Goal: Task Accomplishment & Management: Use online tool/utility

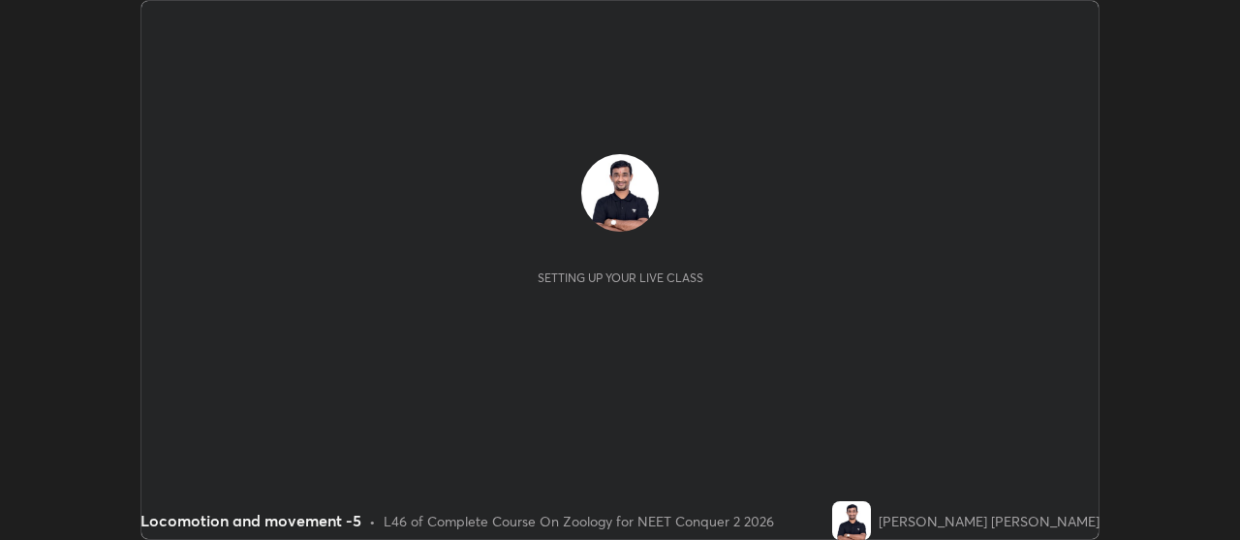
scroll to position [540, 1239]
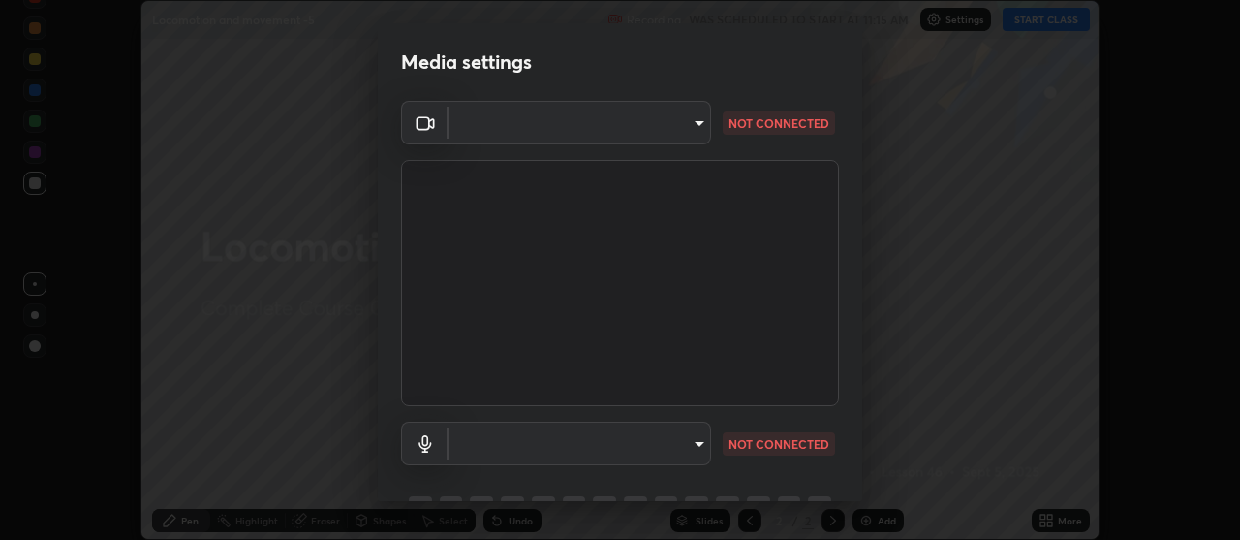
type input "b32c73f9f7383dfd5894755b812e900e91b535440668f828b547b286affdb2a7"
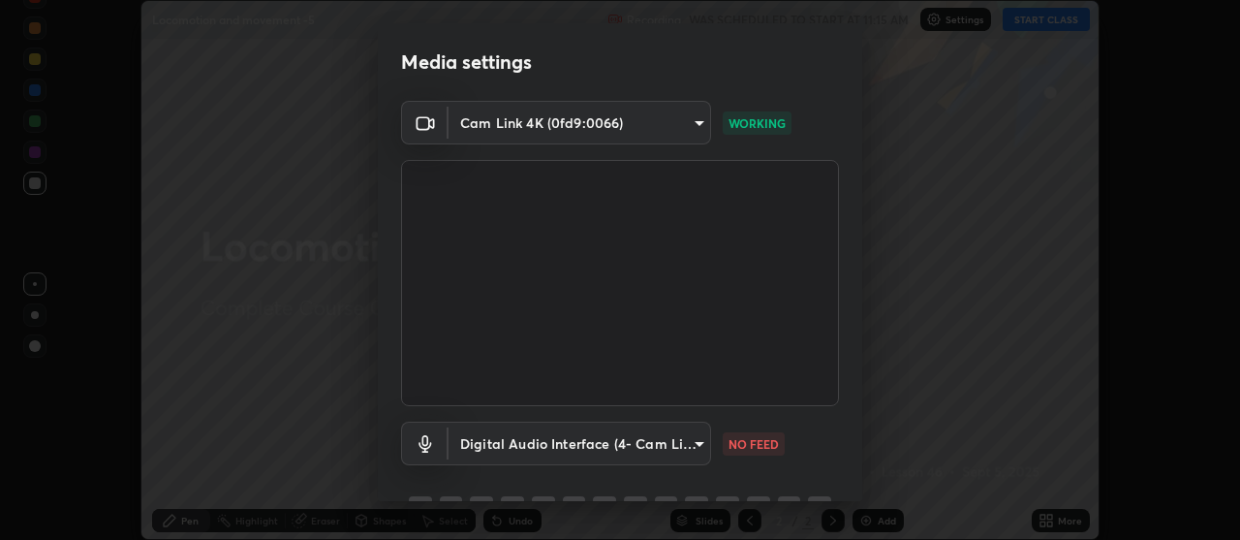
click at [692, 447] on body "Erase all Locomotion and movement -5 Recording WAS SCHEDULED TO START AT 11:15 …" at bounding box center [620, 270] width 1240 height 540
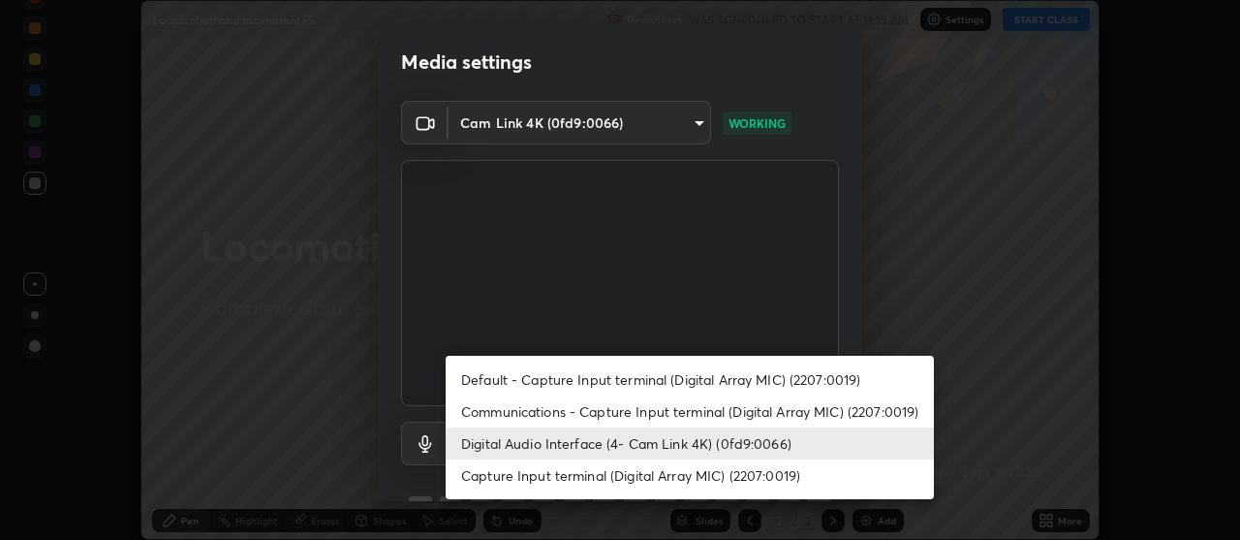
click at [633, 482] on li "Capture Input terminal (Digital Array MIC) (2207:0019)" at bounding box center [690, 475] width 488 height 32
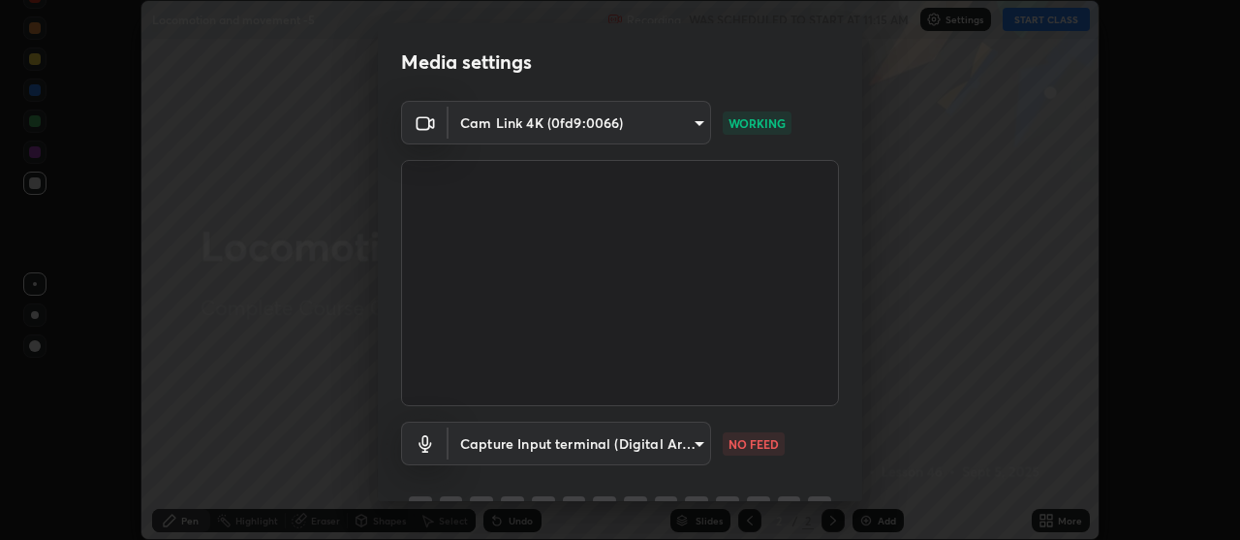
type input "e93bc4946d5af65109397b081f52cda6ab7e1a9d5e5f26f71acc3cd36d6e997e"
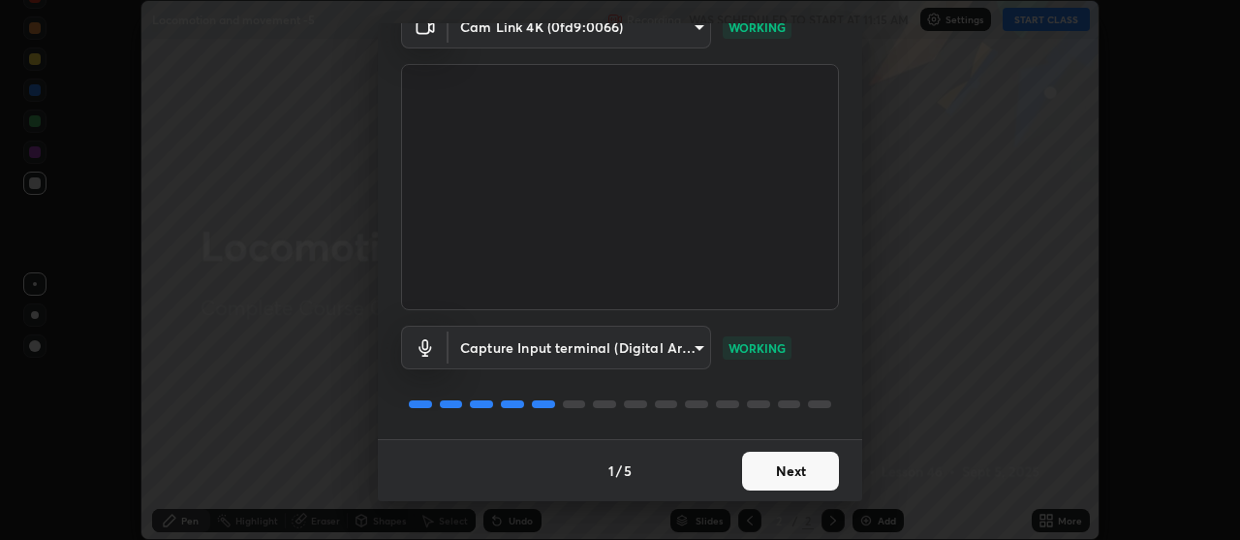
click at [782, 468] on button "Next" at bounding box center [790, 471] width 97 height 39
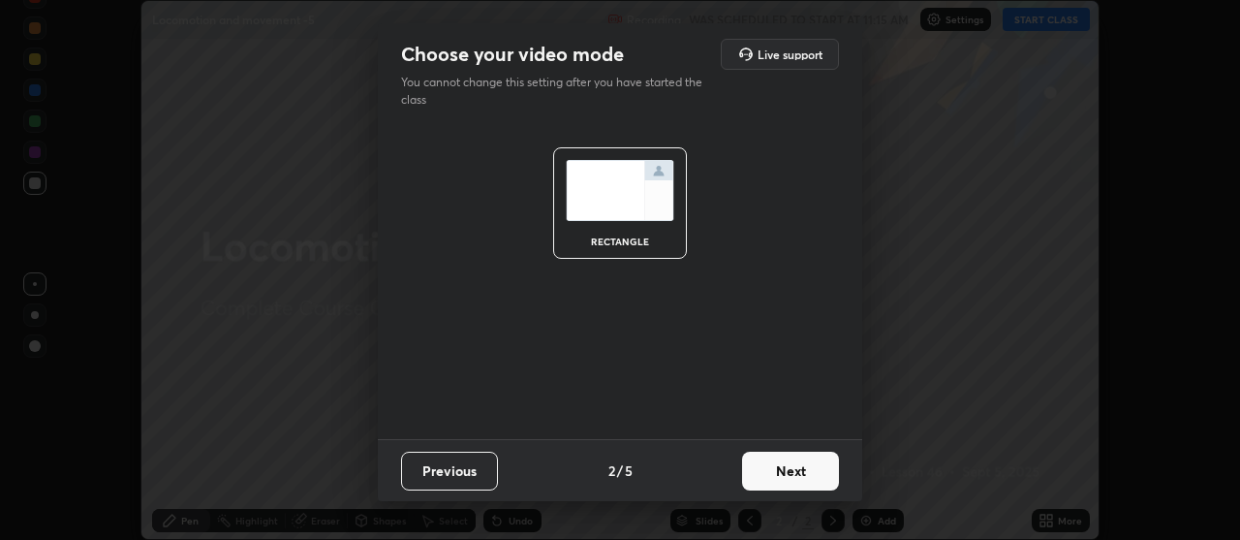
click at [791, 465] on button "Next" at bounding box center [790, 471] width 97 height 39
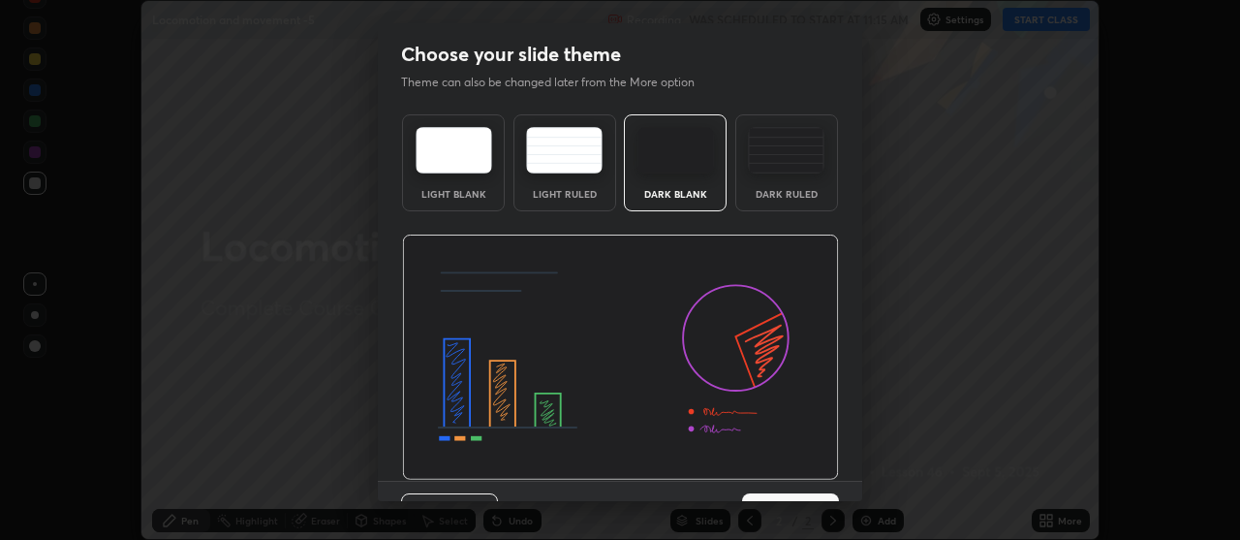
click at [798, 465] on img at bounding box center [620, 358] width 437 height 246
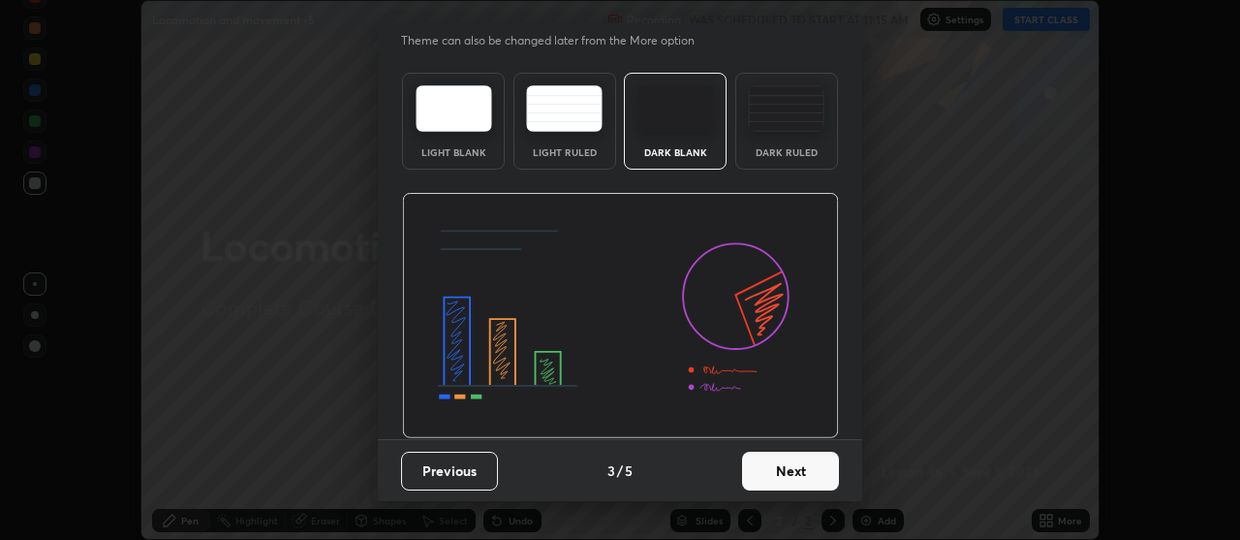
click at [788, 473] on button "Next" at bounding box center [790, 471] width 97 height 39
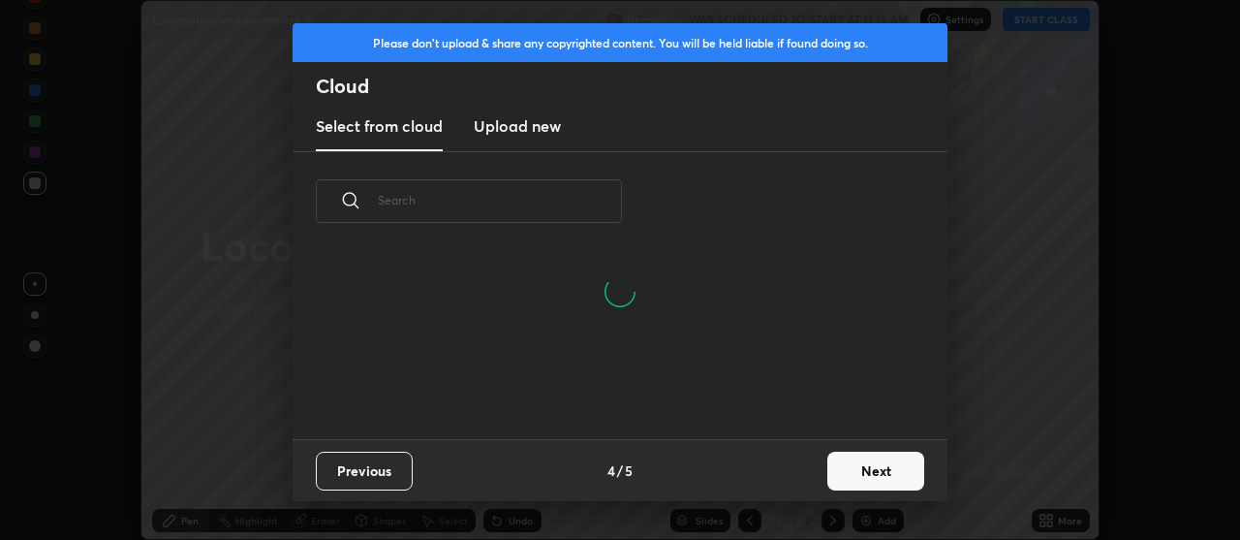
click at [868, 471] on button "Next" at bounding box center [876, 471] width 97 height 39
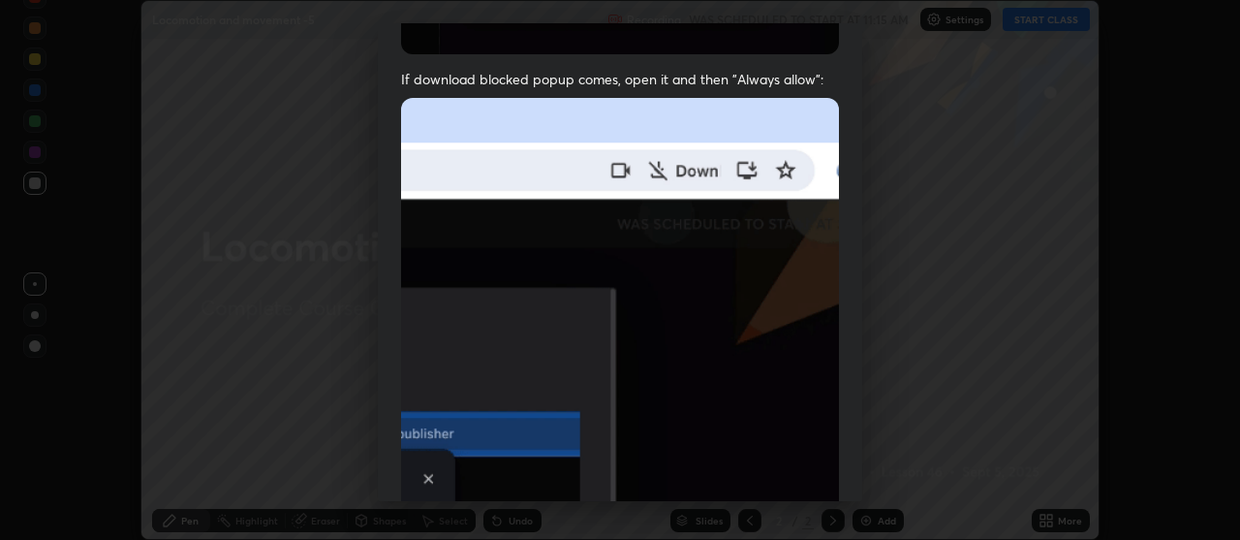
scroll to position [491, 0]
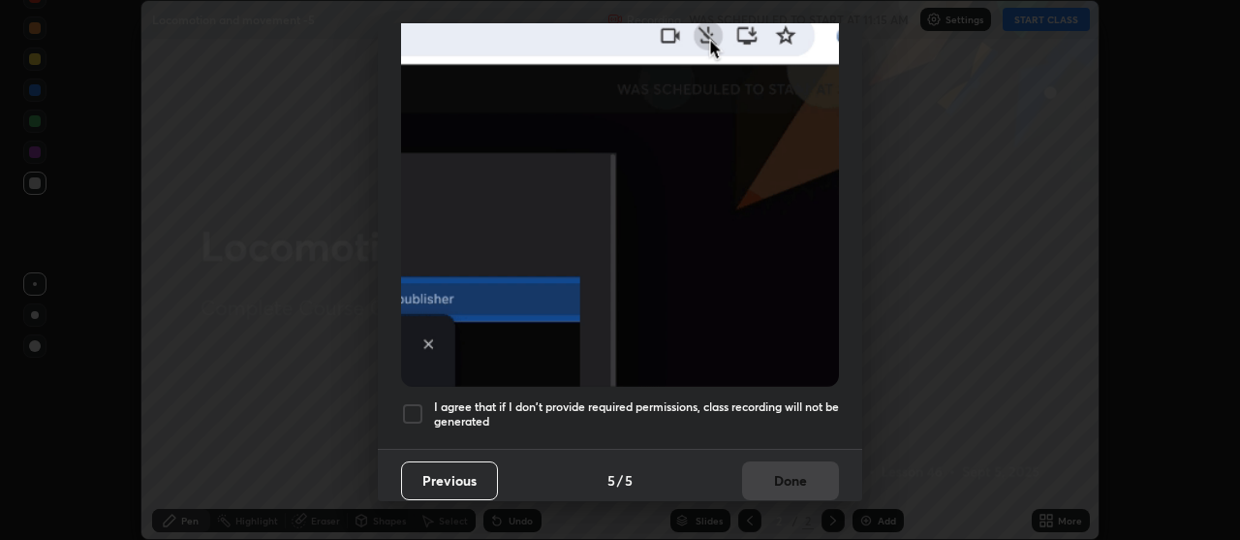
click at [412, 402] on div at bounding box center [412, 413] width 23 height 23
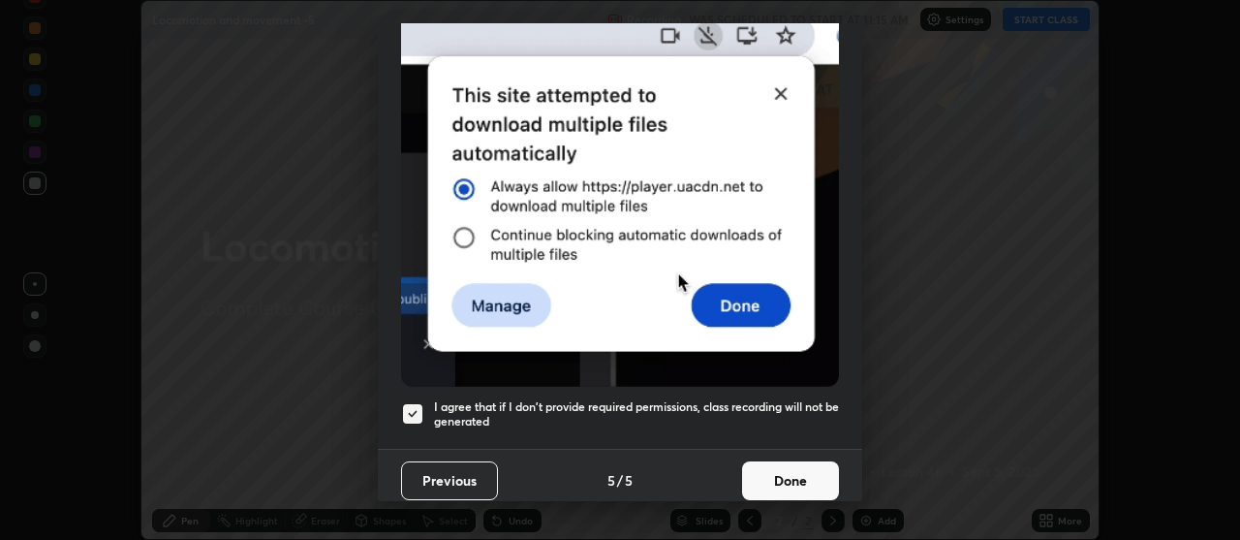
click at [779, 461] on button "Done" at bounding box center [790, 480] width 97 height 39
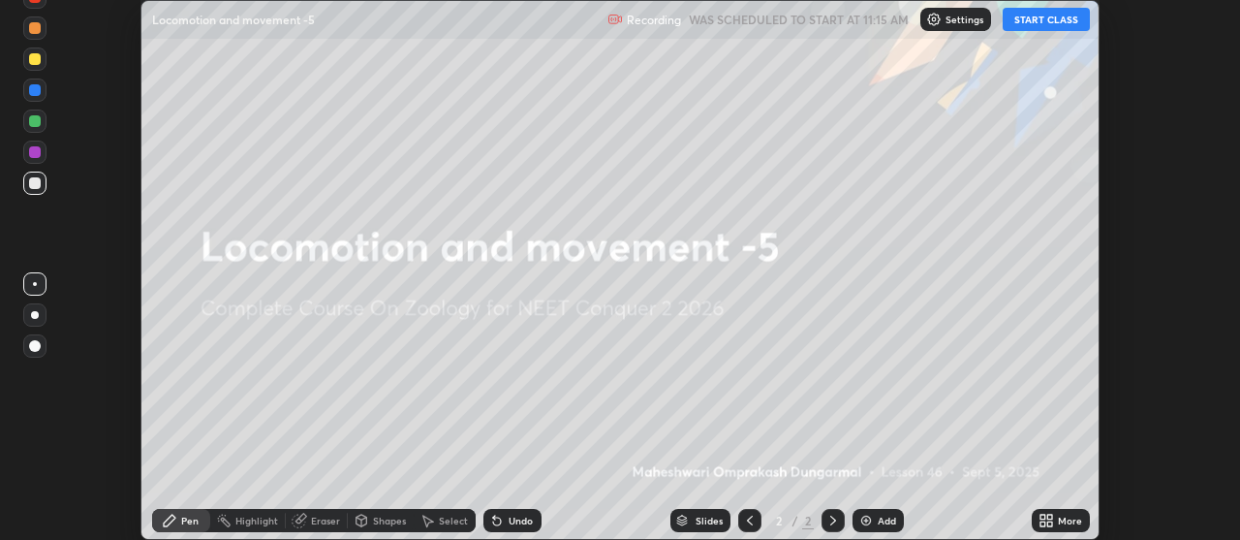
click at [1042, 19] on button "START CLASS" at bounding box center [1046, 19] width 87 height 23
click at [1046, 520] on icon at bounding box center [1047, 521] width 16 height 16
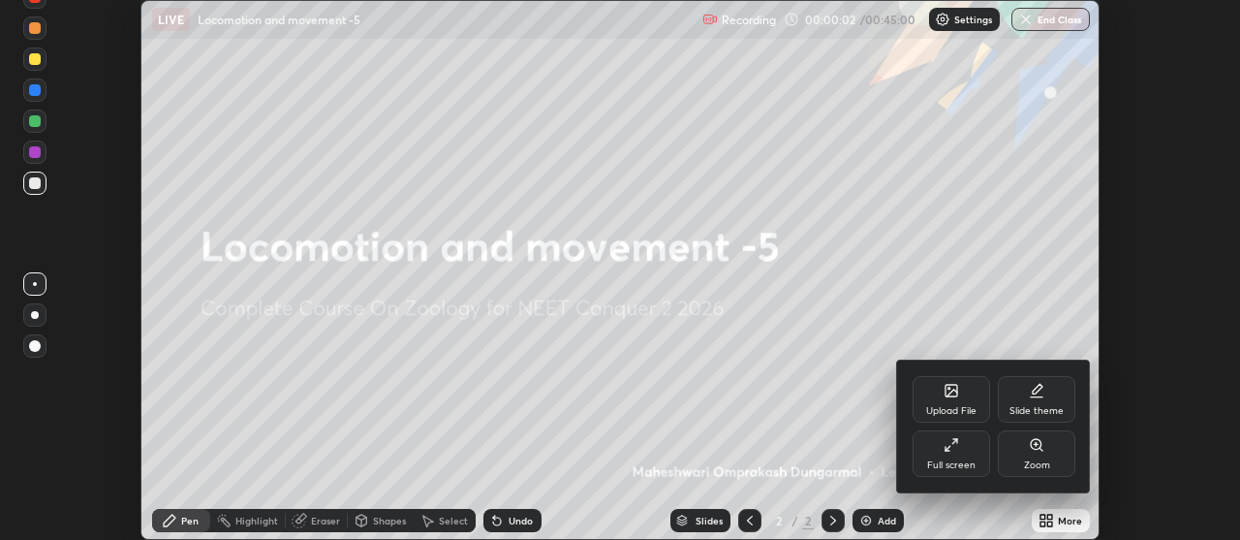
click at [949, 402] on div "Upload File" at bounding box center [952, 399] width 78 height 47
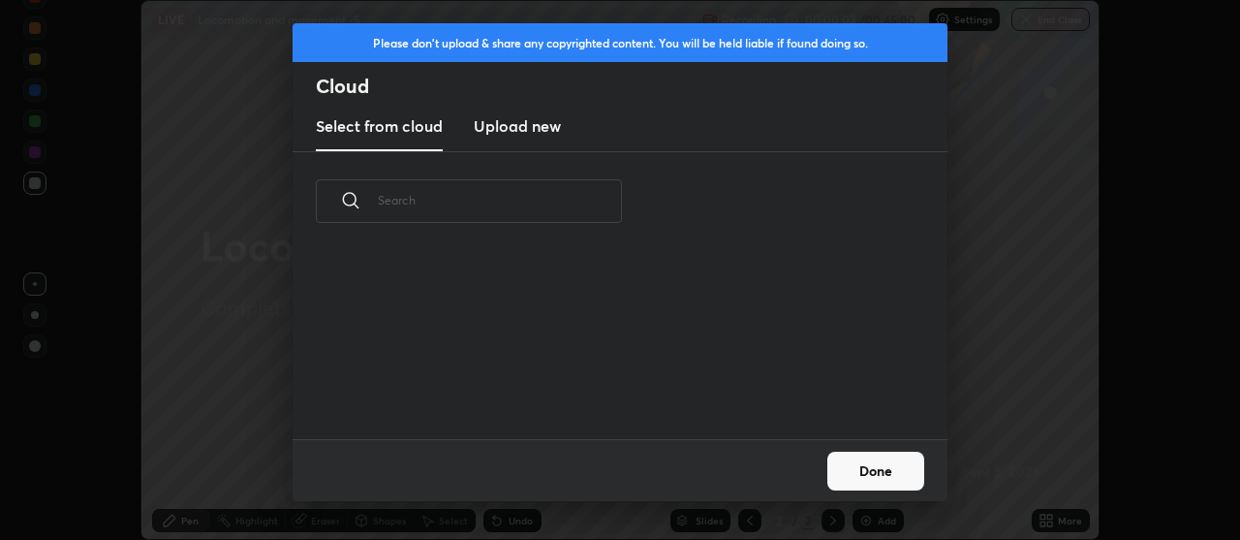
scroll to position [188, 622]
click at [517, 124] on h3 "Upload new" at bounding box center [517, 125] width 87 height 23
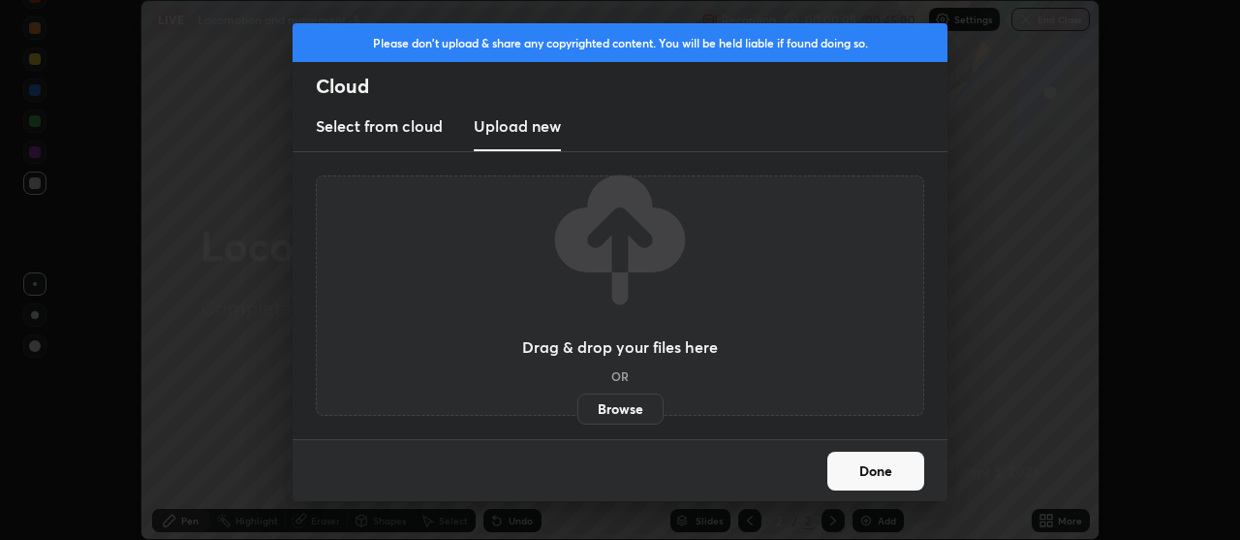
click at [617, 408] on label "Browse" at bounding box center [621, 408] width 86 height 31
click at [578, 408] on input "Browse" at bounding box center [578, 408] width 0 height 31
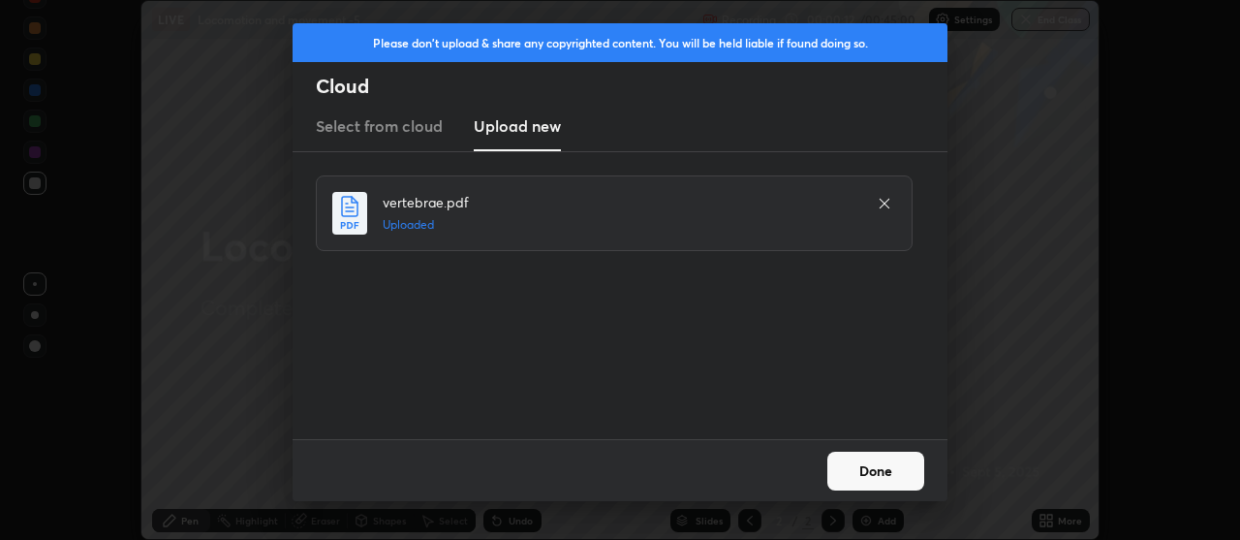
click at [872, 474] on button "Done" at bounding box center [876, 471] width 97 height 39
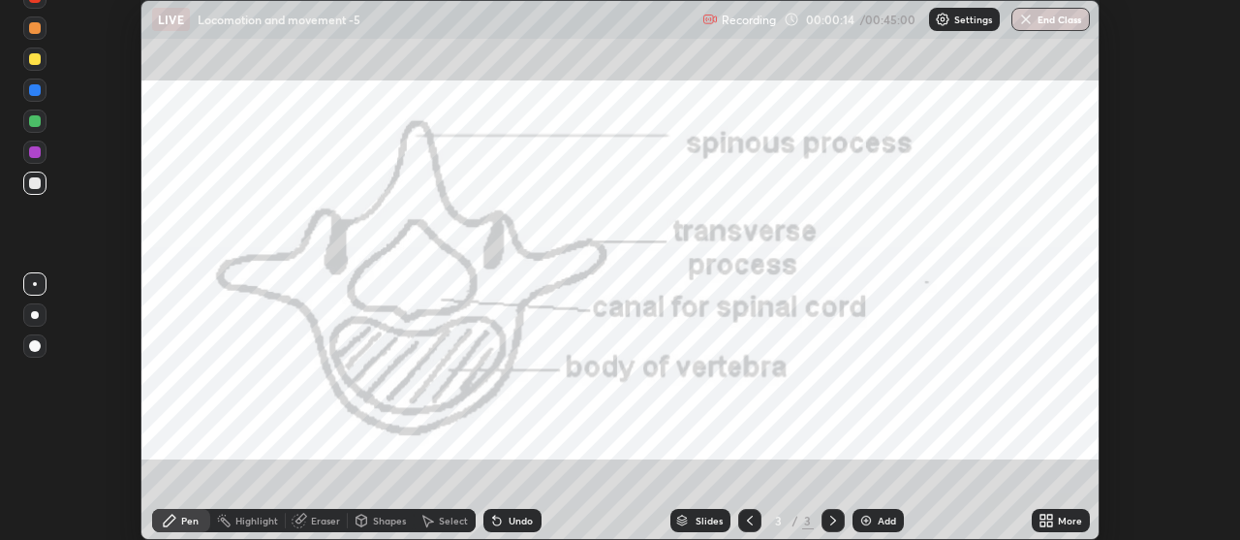
click at [1048, 520] on icon at bounding box center [1047, 521] width 16 height 16
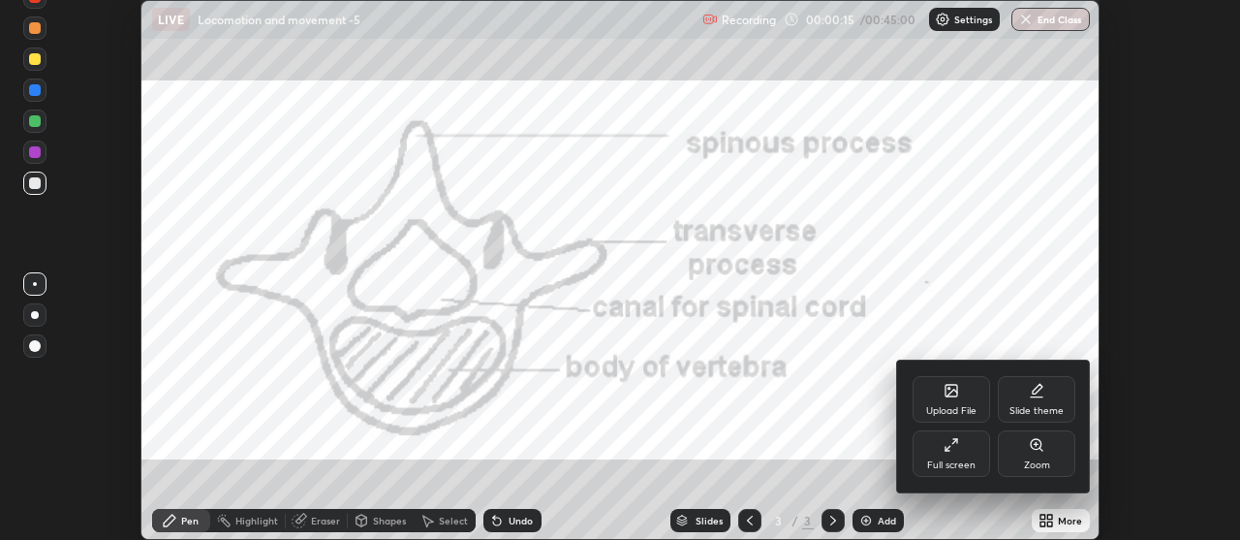
click at [950, 399] on div "Upload File" at bounding box center [952, 399] width 78 height 47
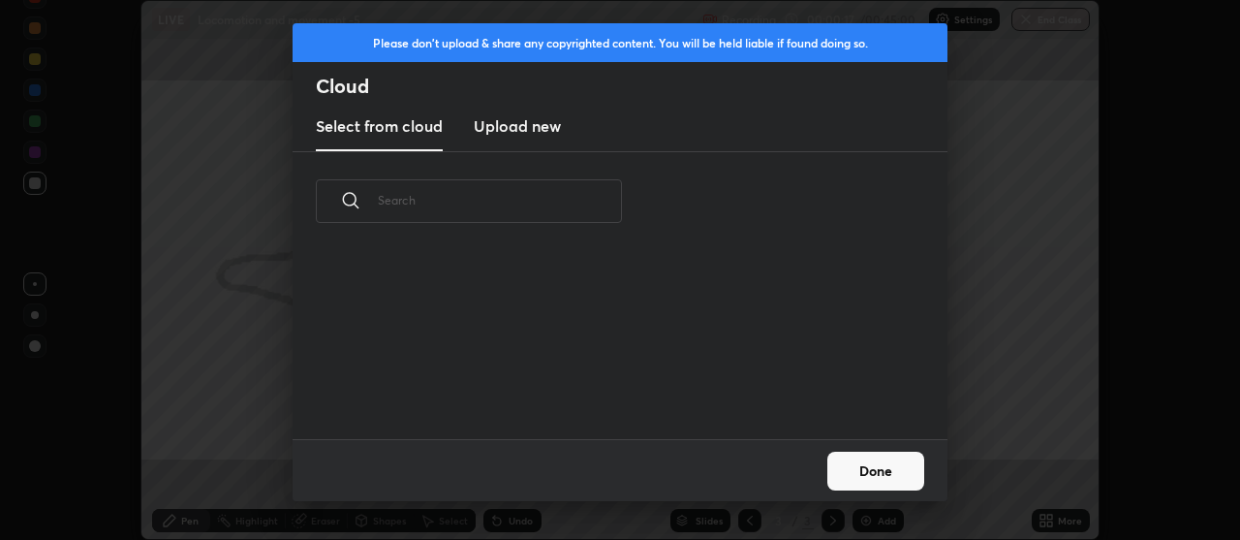
click at [517, 121] on h3 "Upload new" at bounding box center [517, 125] width 87 height 23
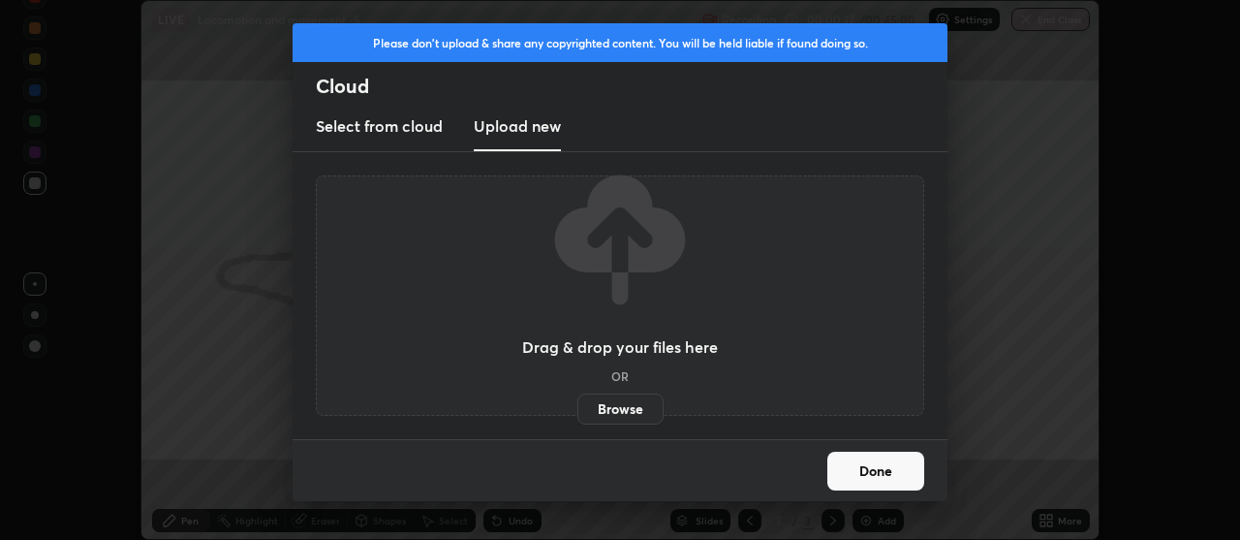
click at [622, 409] on label "Browse" at bounding box center [621, 408] width 86 height 31
click at [578, 409] on input "Browse" at bounding box center [578, 408] width 0 height 31
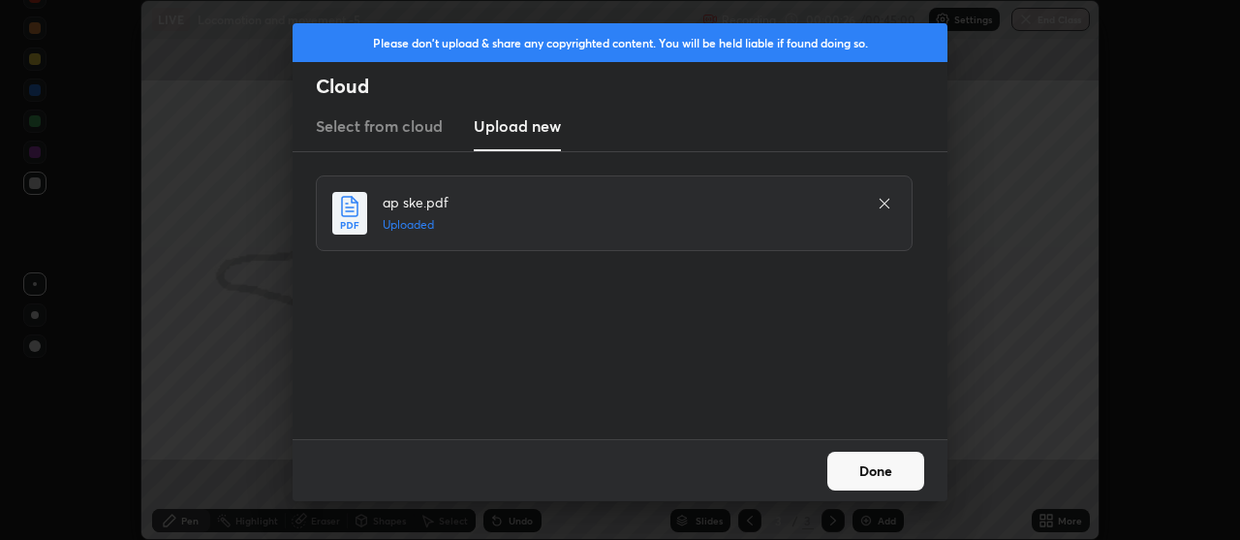
click at [868, 462] on button "Done" at bounding box center [876, 471] width 97 height 39
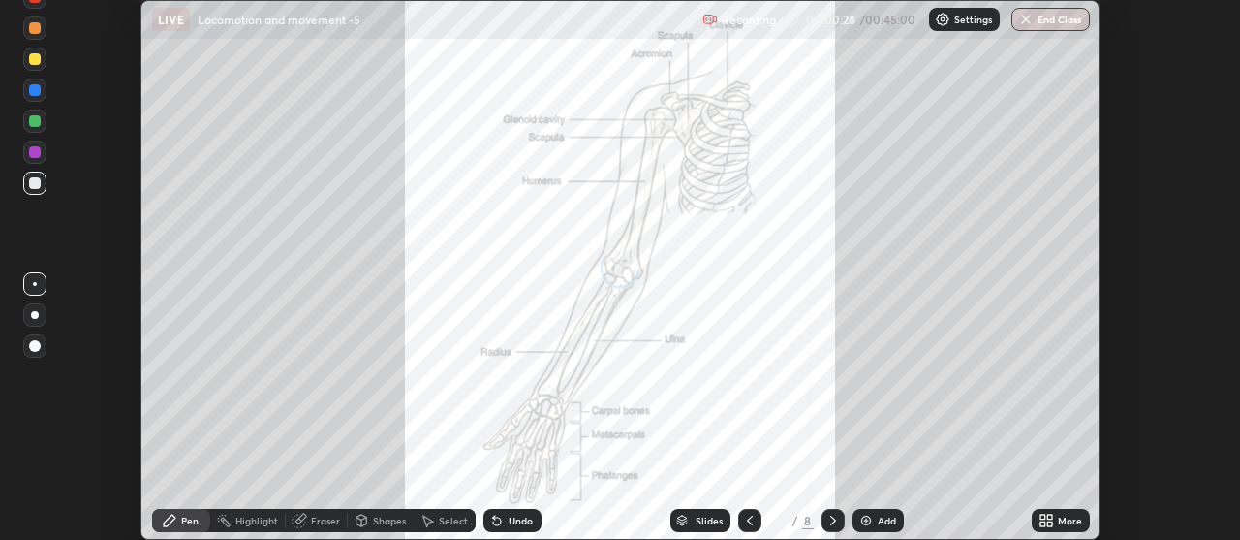
click at [749, 523] on icon at bounding box center [750, 521] width 6 height 10
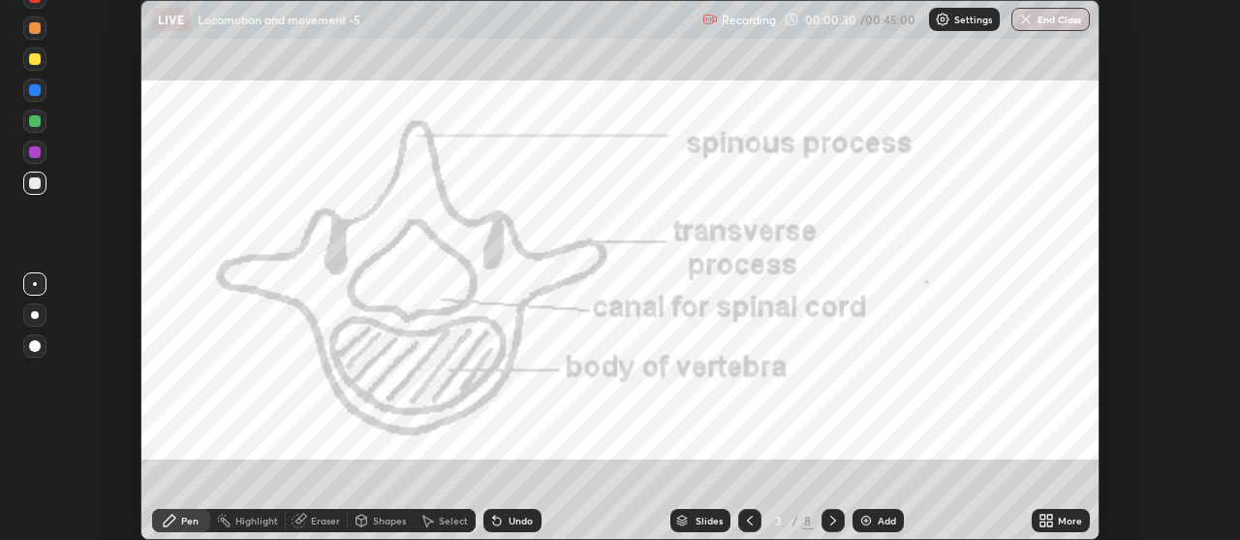
click at [751, 522] on icon at bounding box center [750, 521] width 16 height 16
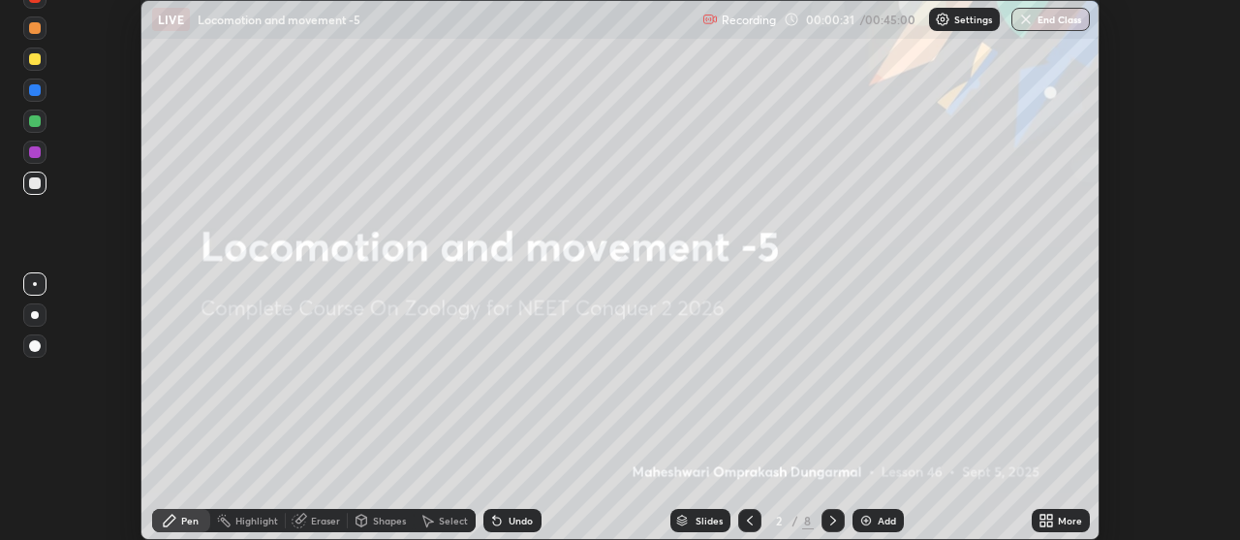
click at [1043, 525] on icon at bounding box center [1043, 523] width 5 height 5
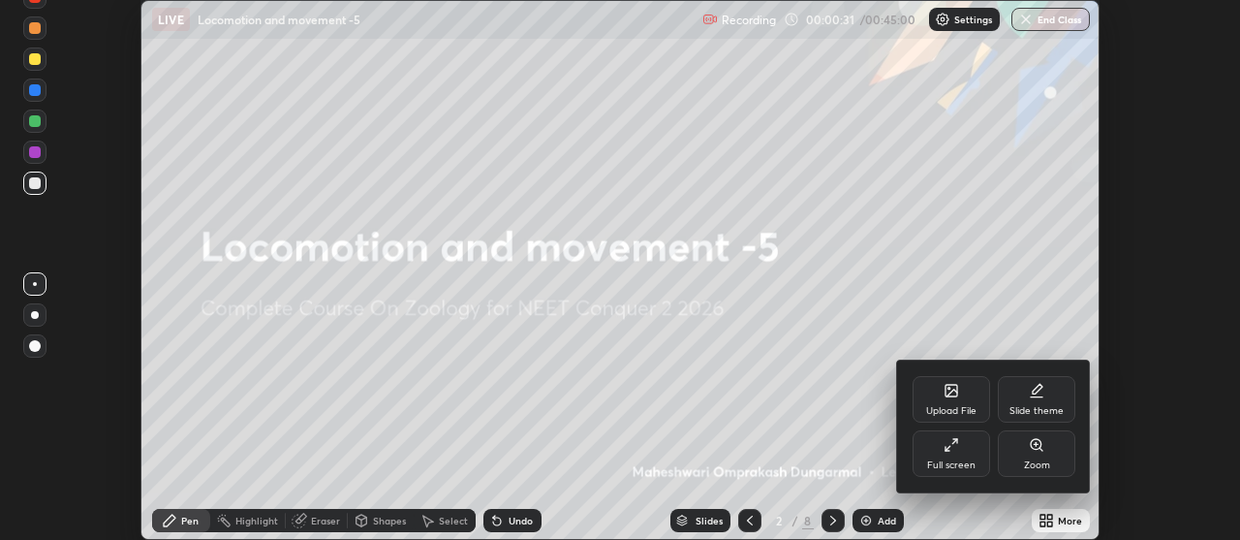
click at [957, 446] on icon at bounding box center [952, 445] width 16 height 16
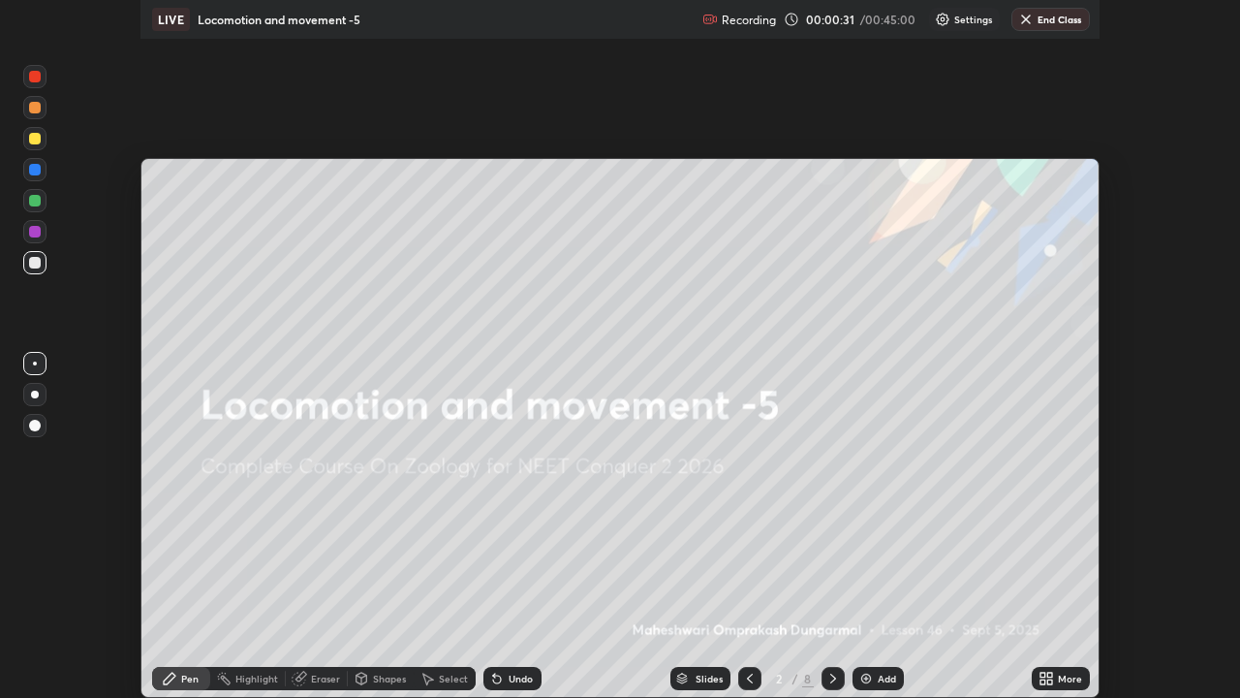
scroll to position [698, 1240]
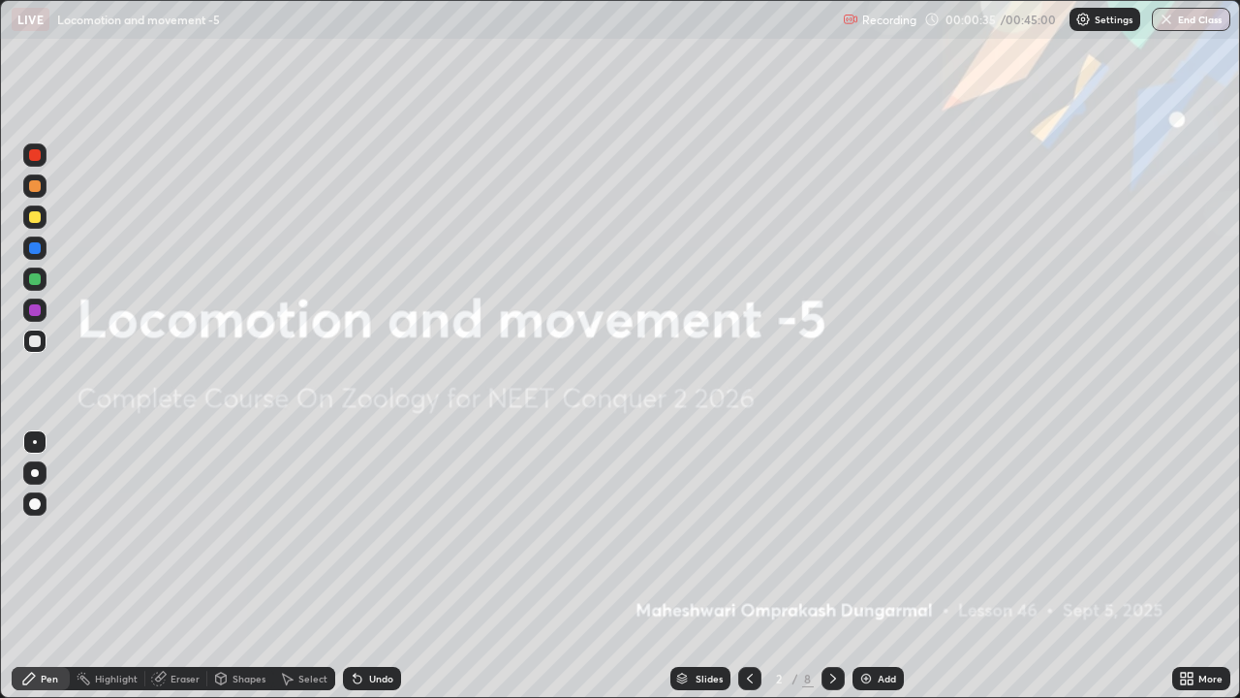
click at [831, 539] on icon at bounding box center [834, 679] width 16 height 16
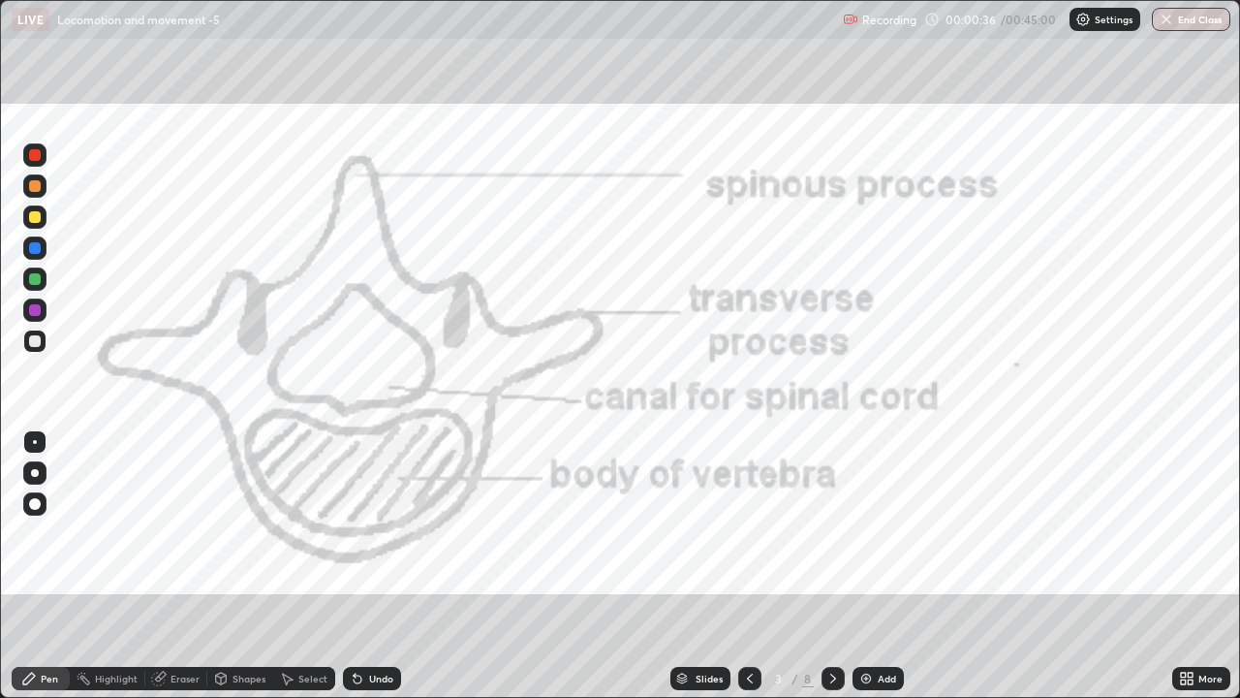
click at [748, 539] on icon at bounding box center [750, 679] width 16 height 16
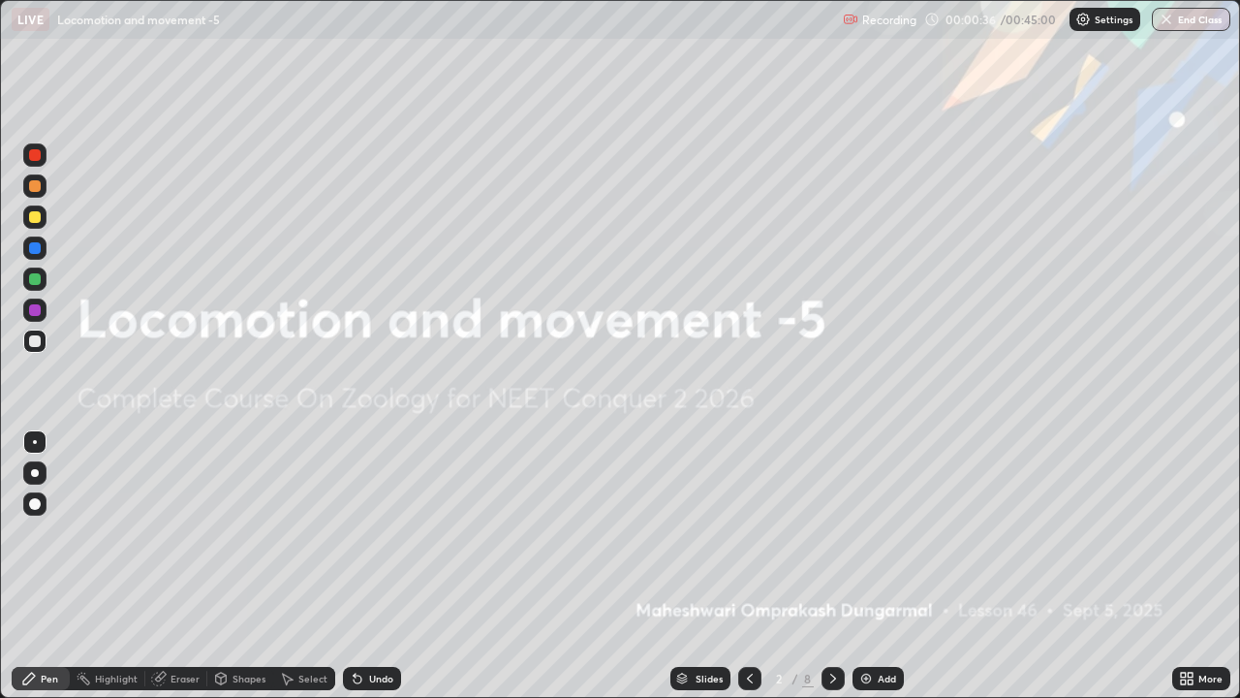
click at [866, 539] on img at bounding box center [867, 679] width 16 height 16
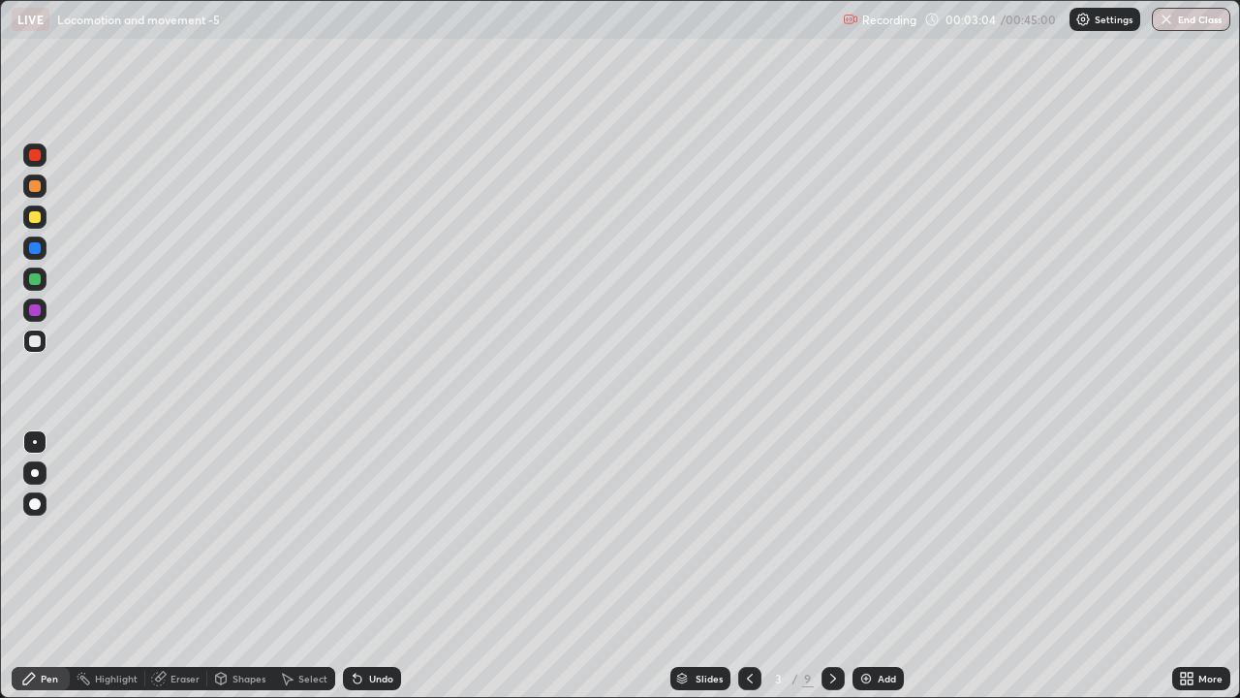
click at [354, 539] on icon at bounding box center [355, 674] width 2 height 2
click at [355, 539] on icon at bounding box center [358, 679] width 8 height 8
click at [830, 539] on icon at bounding box center [834, 679] width 16 height 16
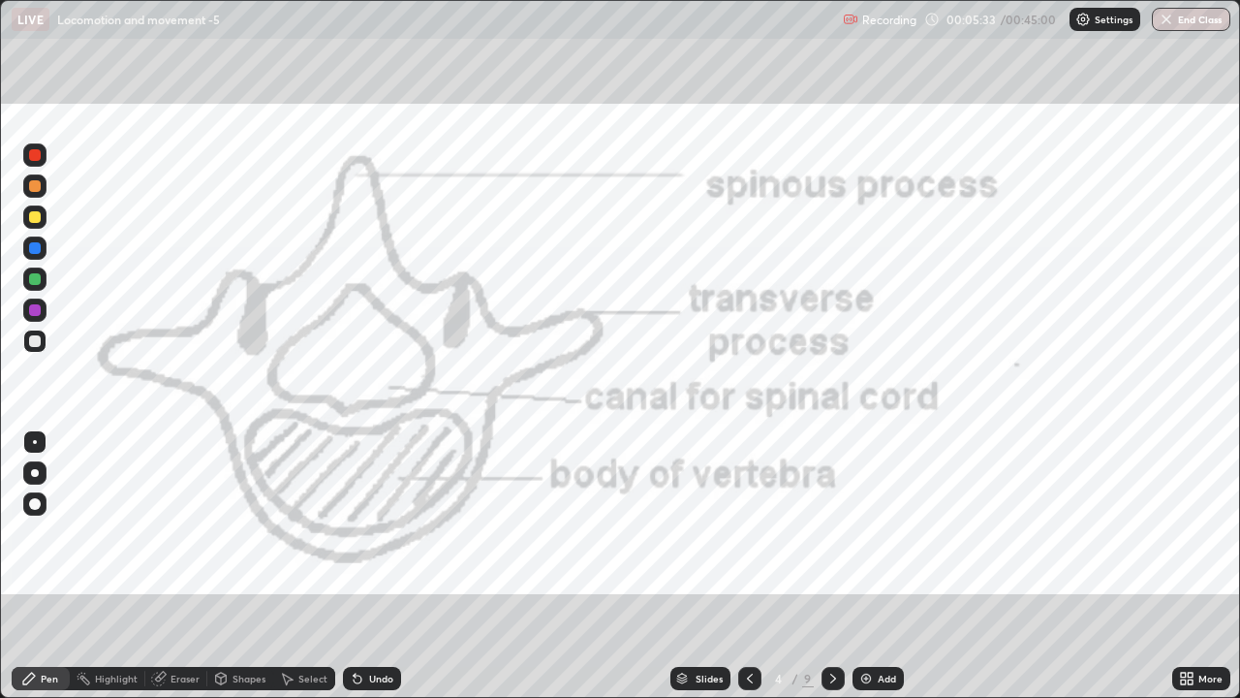
click at [833, 539] on icon at bounding box center [834, 679] width 16 height 16
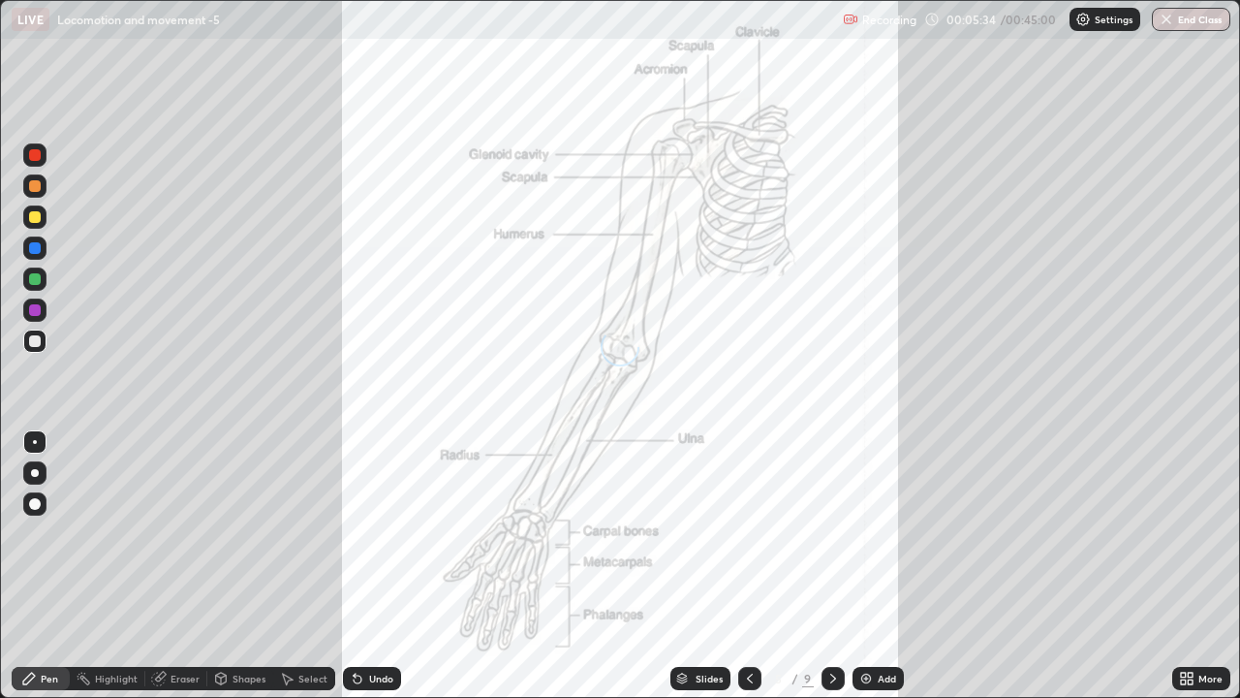
click at [748, 539] on icon at bounding box center [750, 679] width 16 height 16
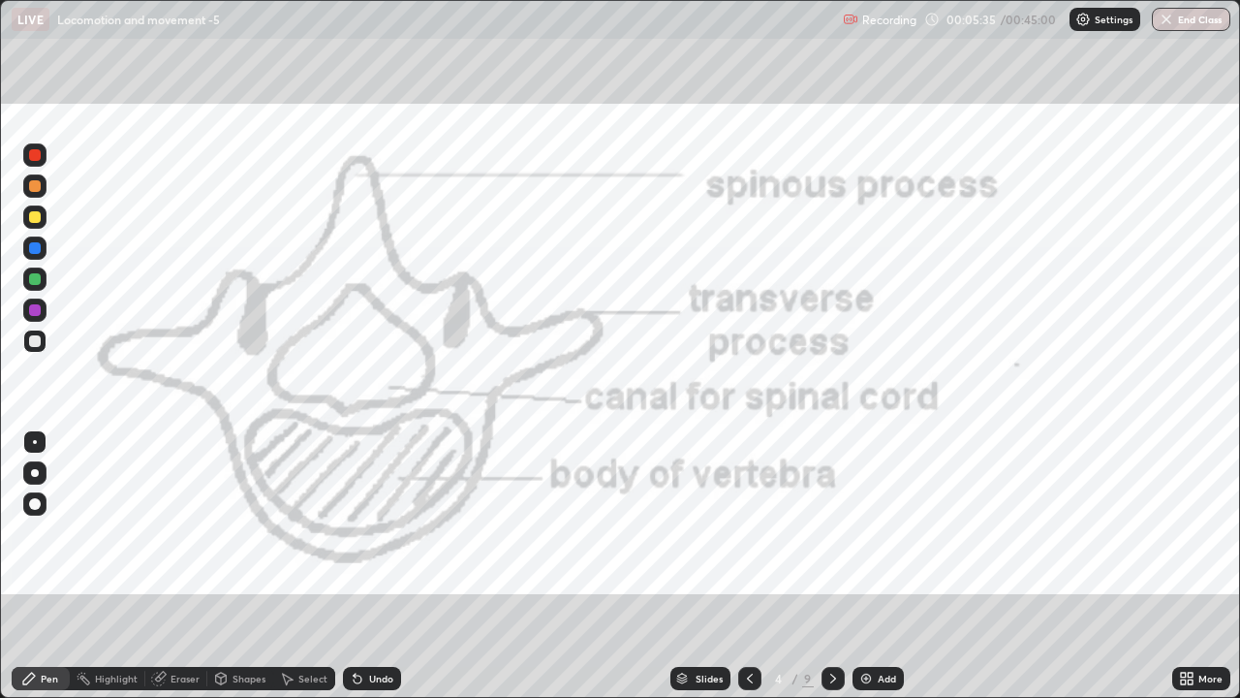
click at [863, 539] on img at bounding box center [867, 679] width 16 height 16
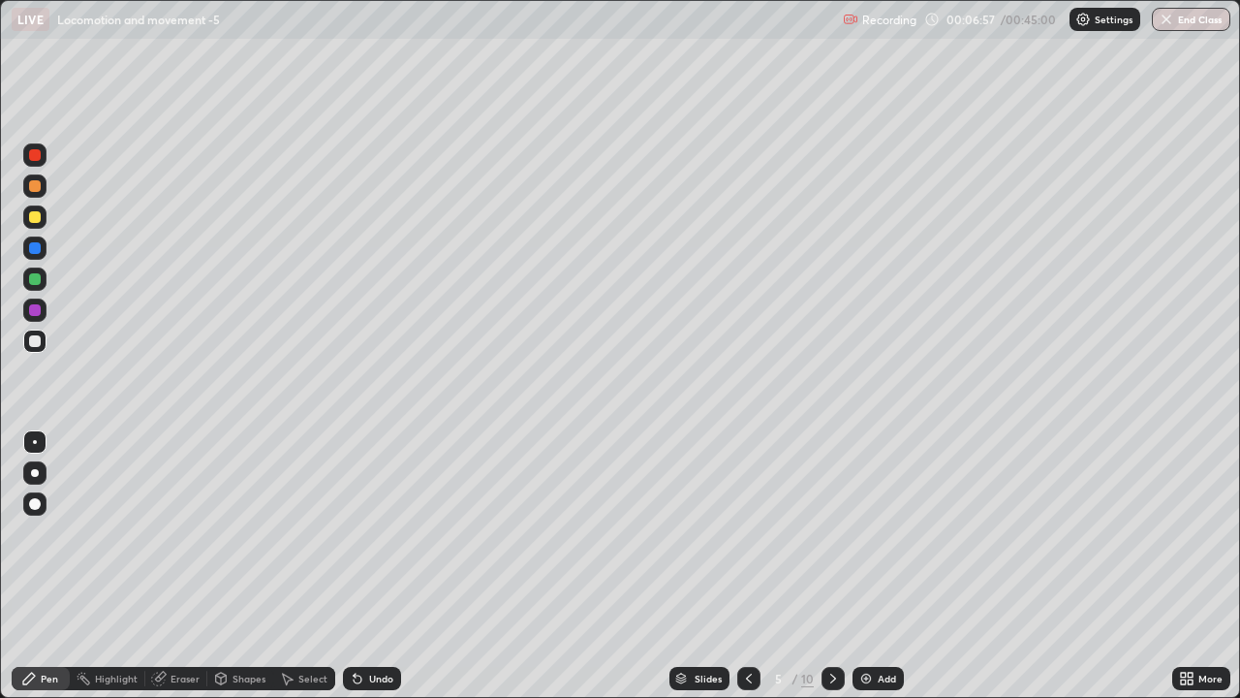
click at [360, 539] on icon at bounding box center [358, 679] width 16 height 16
click at [361, 539] on icon at bounding box center [358, 679] width 16 height 16
click at [355, 539] on icon at bounding box center [358, 679] width 8 height 8
click at [358, 539] on icon at bounding box center [358, 679] width 16 height 16
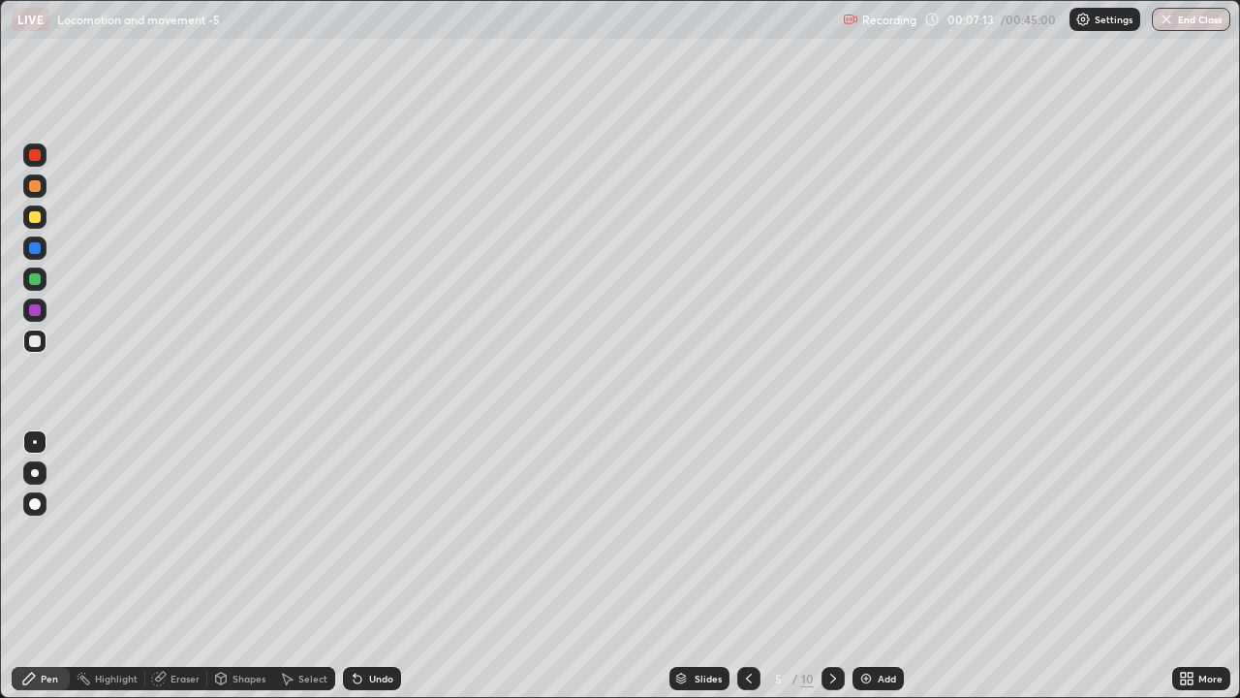
click at [358, 539] on icon at bounding box center [358, 679] width 8 height 8
click at [355, 539] on icon at bounding box center [358, 679] width 8 height 8
click at [357, 539] on icon at bounding box center [358, 679] width 8 height 8
click at [354, 539] on icon at bounding box center [358, 679] width 8 height 8
click at [749, 539] on icon at bounding box center [749, 679] width 16 height 16
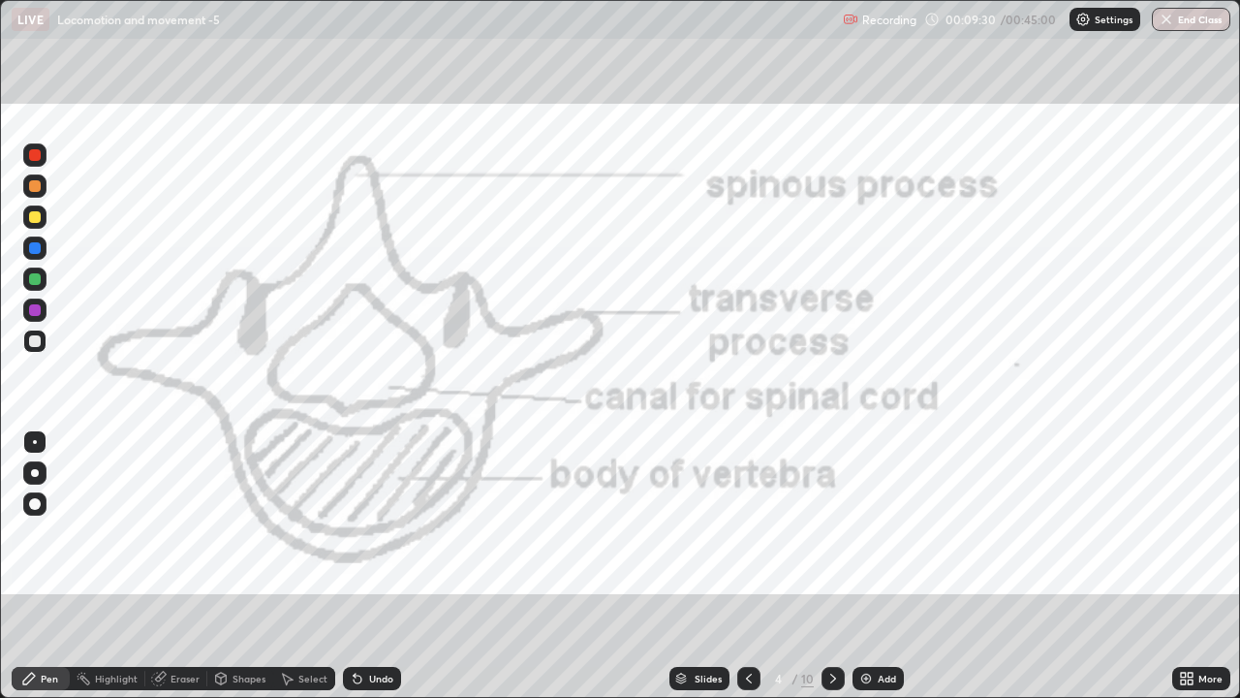
click at [840, 539] on div at bounding box center [833, 678] width 23 height 23
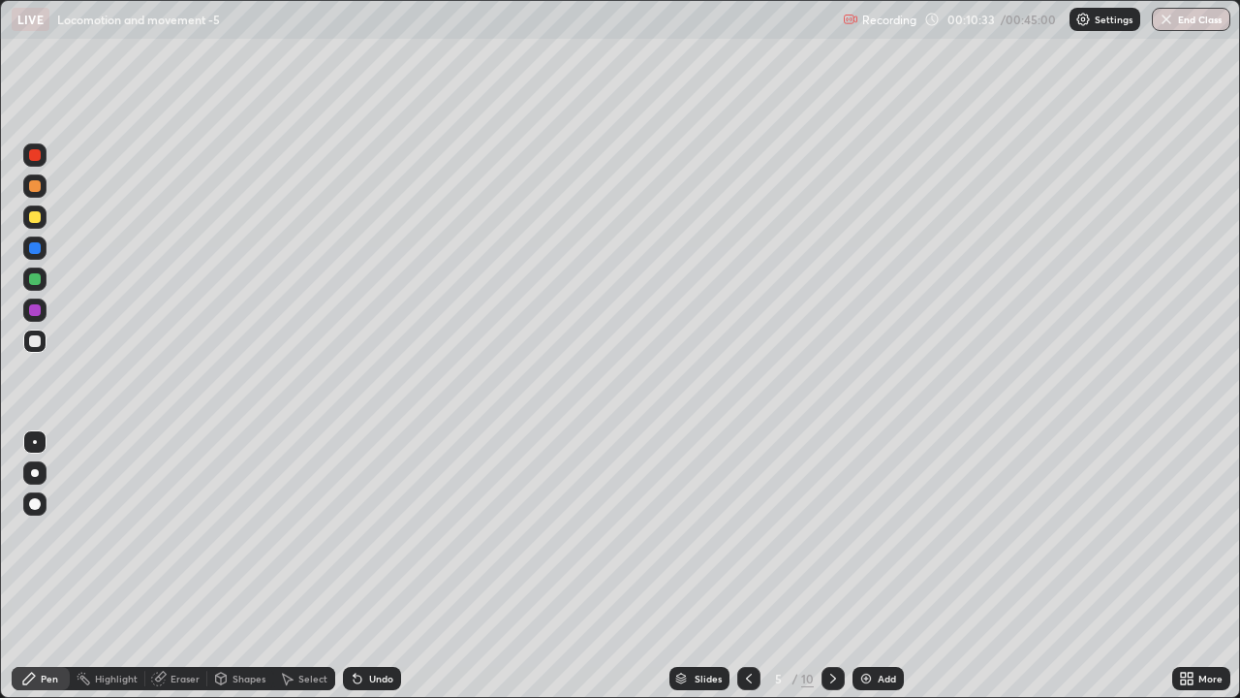
click at [830, 539] on icon at bounding box center [833, 678] width 6 height 10
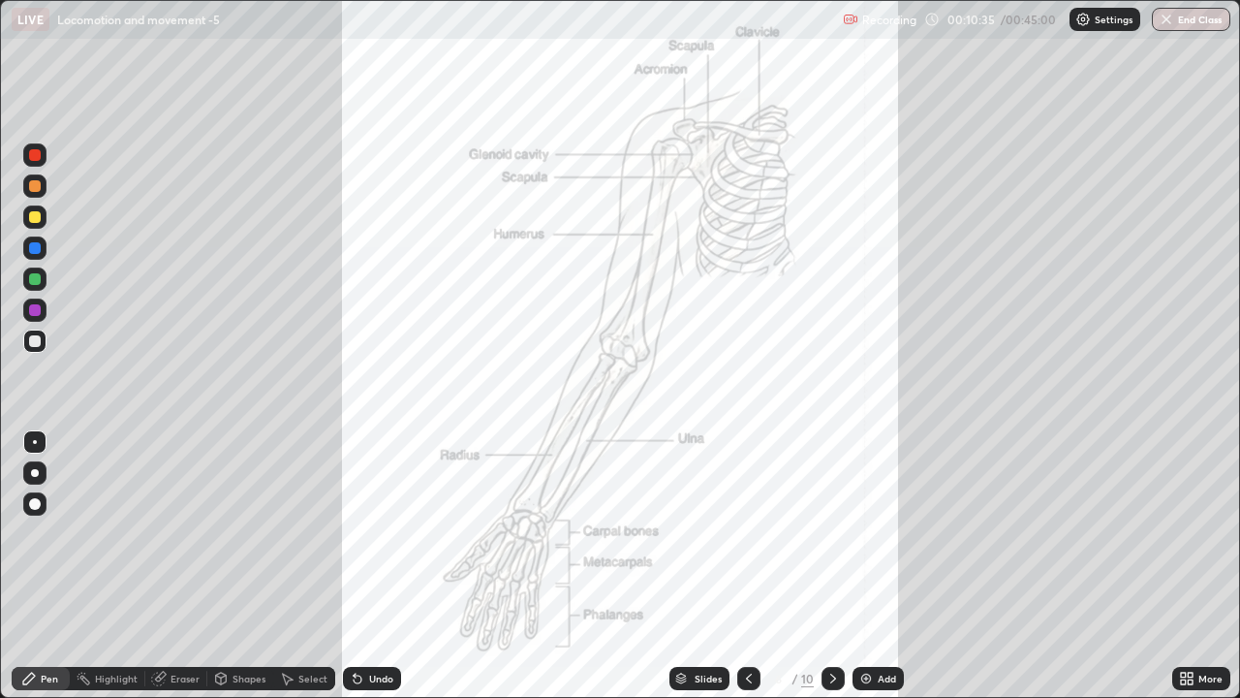
click at [756, 539] on div at bounding box center [748, 678] width 23 height 23
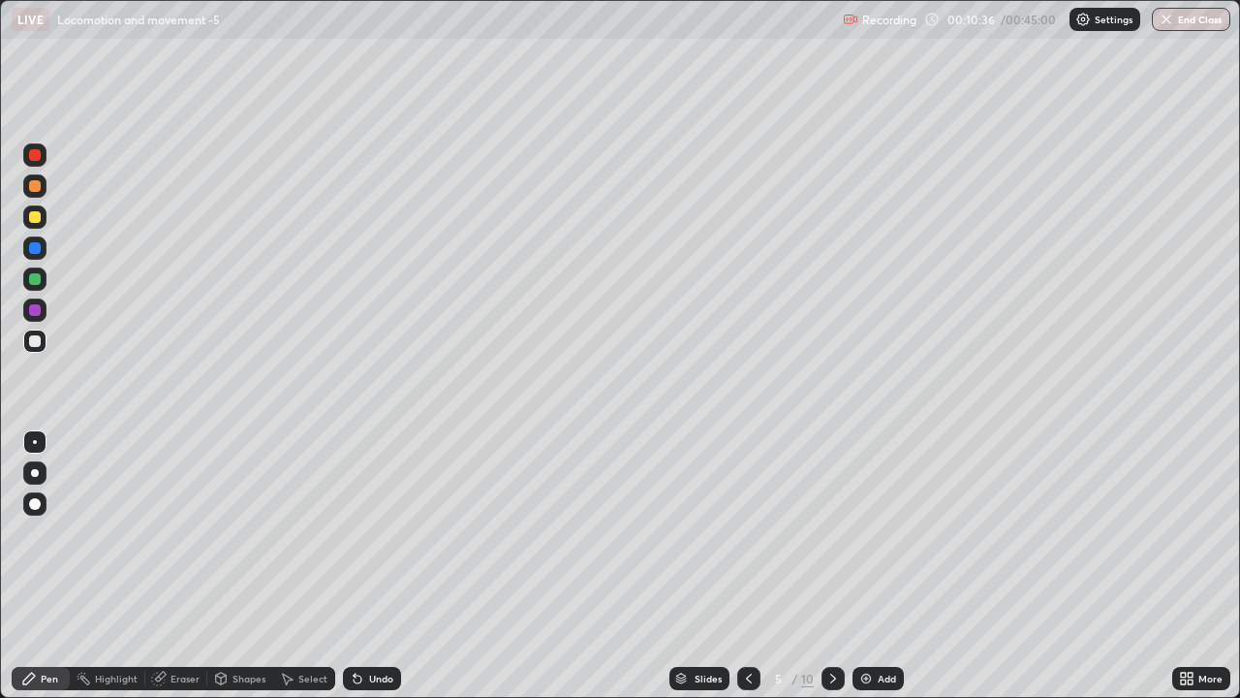
click at [866, 539] on img at bounding box center [867, 679] width 16 height 16
click at [39, 311] on div at bounding box center [35, 310] width 12 height 12
click at [748, 539] on icon at bounding box center [750, 679] width 16 height 16
click at [861, 539] on img at bounding box center [867, 679] width 16 height 16
click at [23, 348] on div at bounding box center [34, 341] width 23 height 31
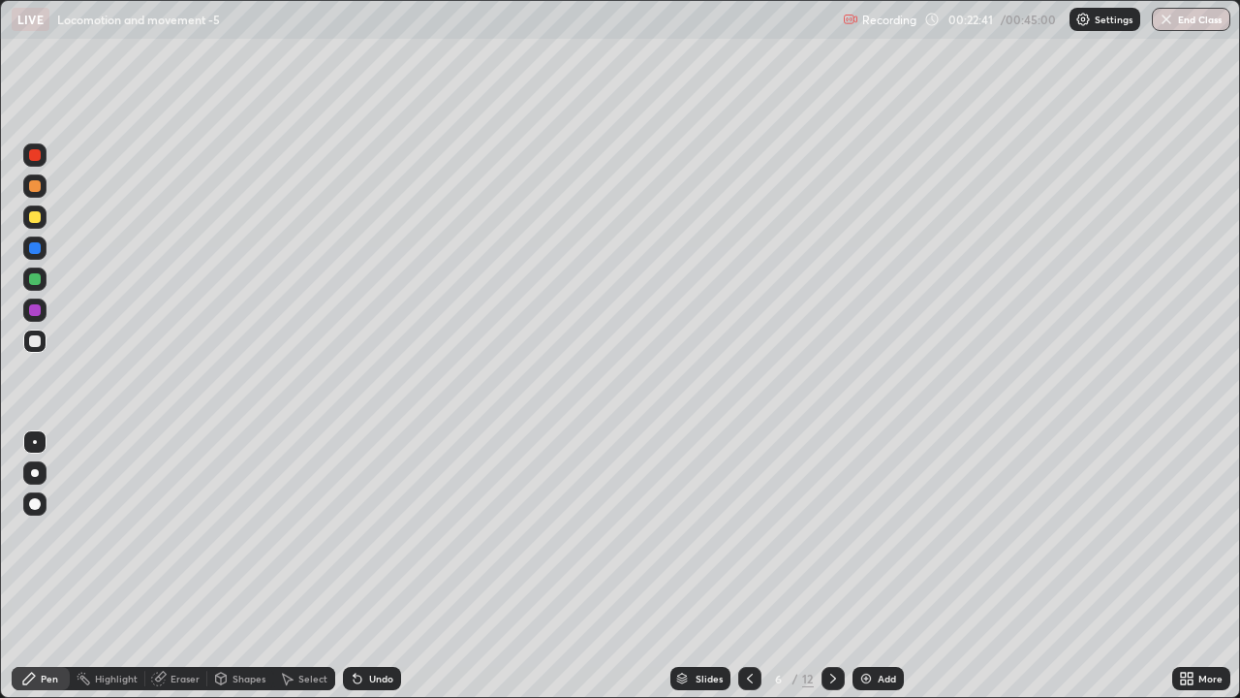
click at [830, 539] on icon at bounding box center [833, 678] width 6 height 10
click at [831, 539] on icon at bounding box center [834, 679] width 16 height 16
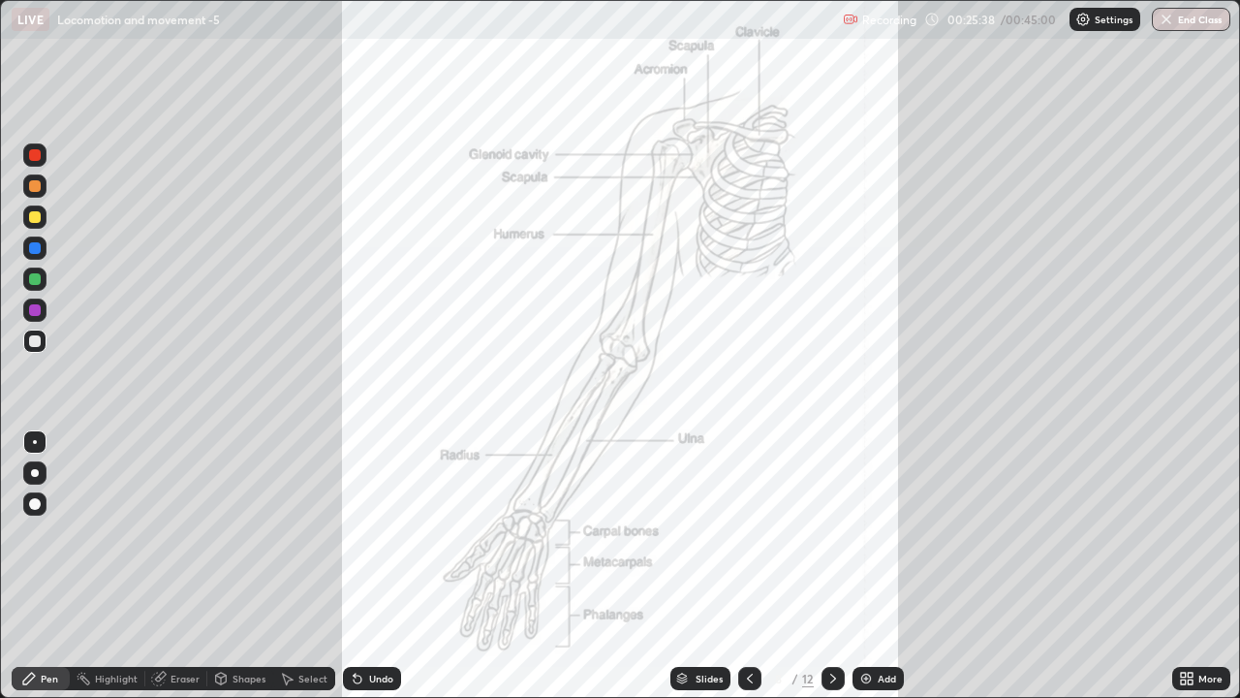
click at [45, 310] on div at bounding box center [34, 309] width 23 height 23
click at [831, 539] on icon at bounding box center [834, 679] width 16 height 16
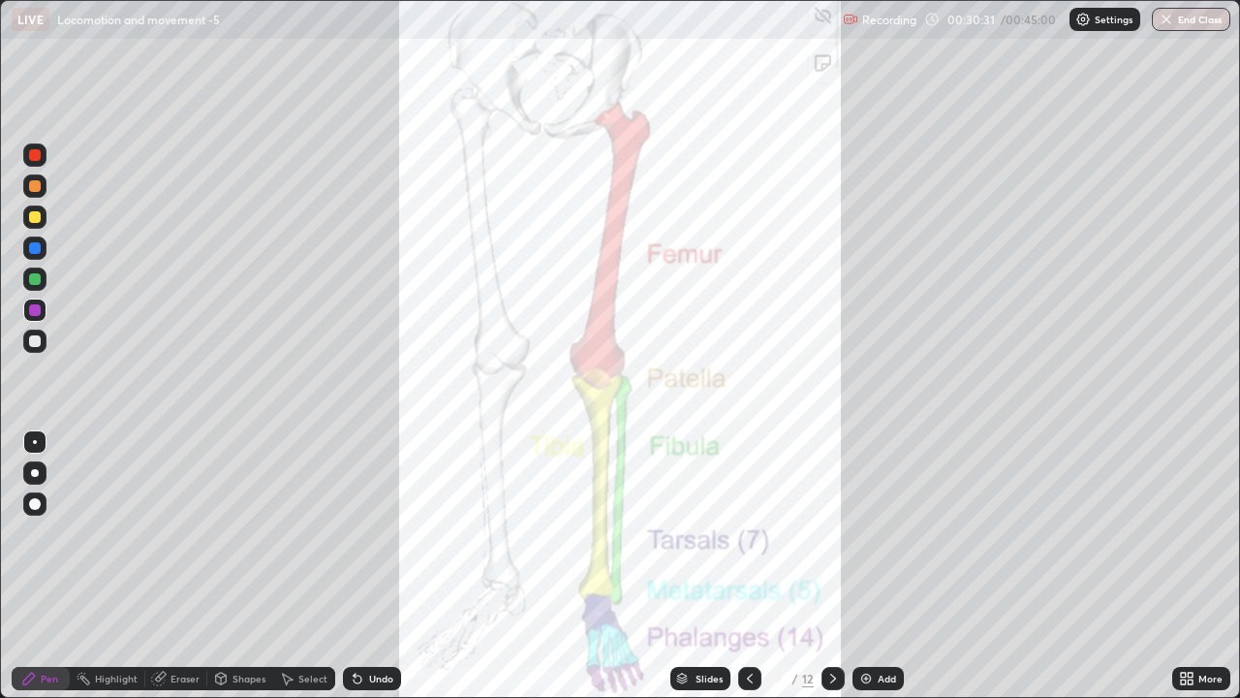
click at [748, 539] on icon at bounding box center [750, 679] width 16 height 16
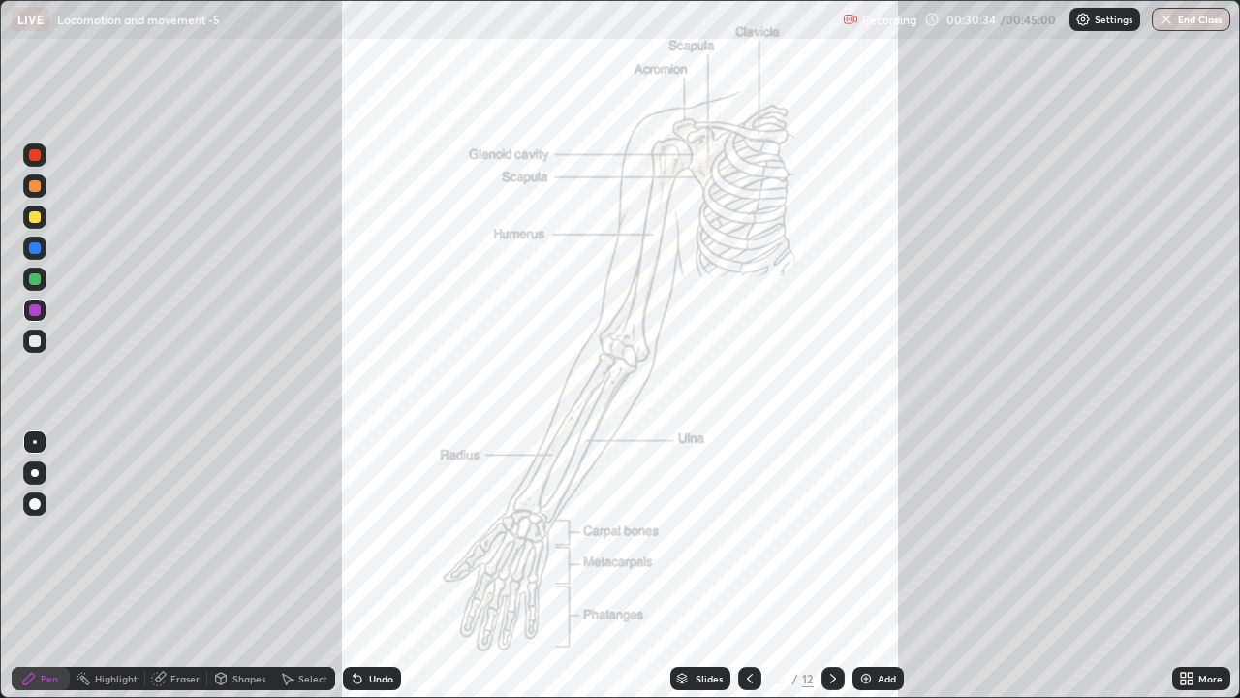
click at [748, 539] on icon at bounding box center [750, 679] width 16 height 16
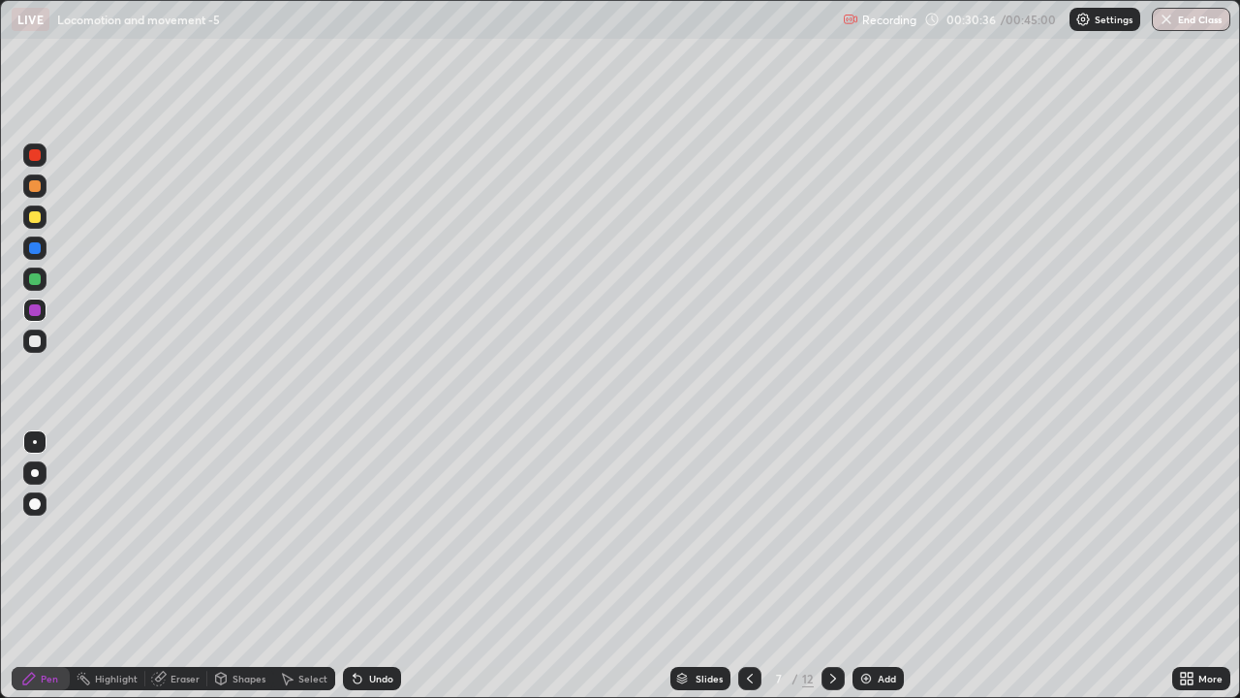
click at [831, 539] on icon at bounding box center [834, 679] width 16 height 16
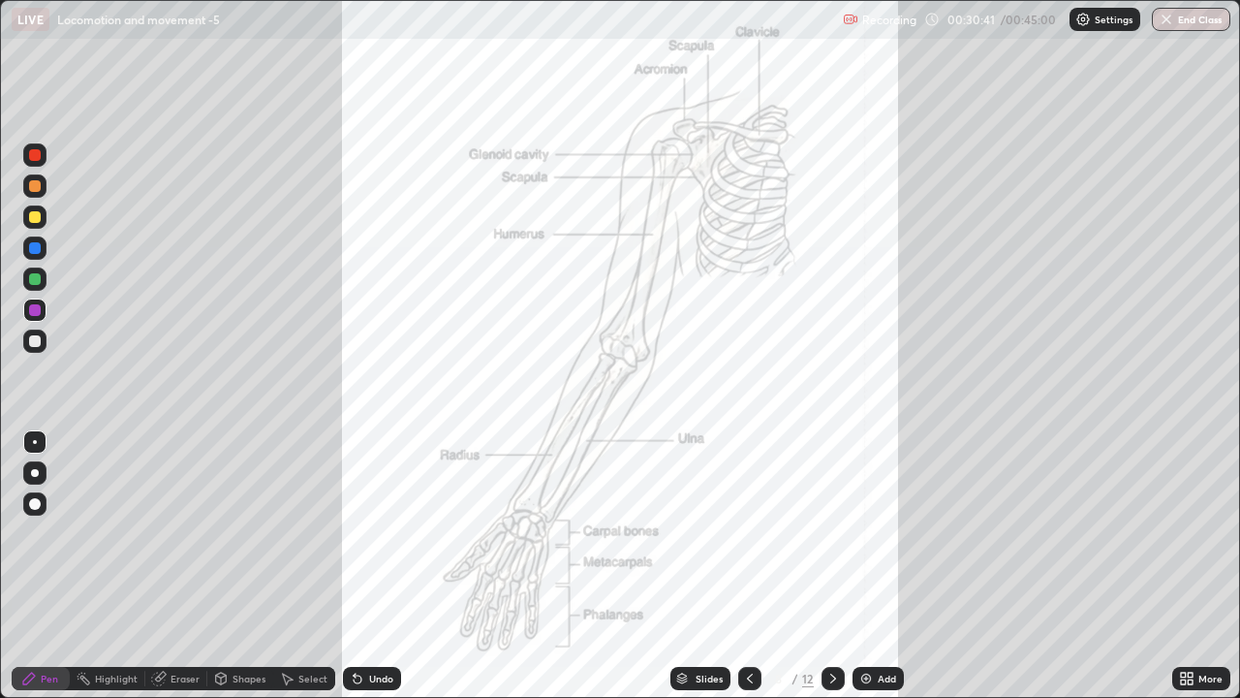
click at [35, 442] on div at bounding box center [35, 442] width 4 height 4
click at [36, 215] on div at bounding box center [35, 217] width 12 height 12
click at [354, 539] on icon at bounding box center [358, 679] width 8 height 8
click at [830, 539] on icon at bounding box center [834, 679] width 16 height 16
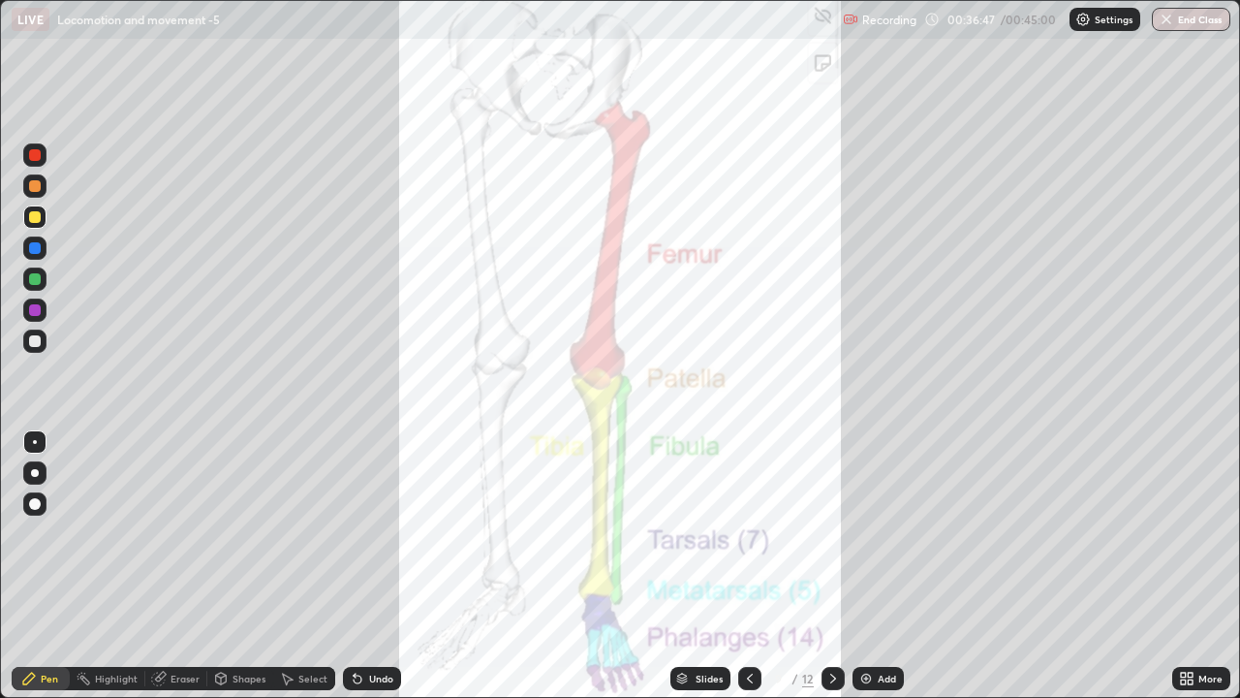
click at [358, 539] on icon at bounding box center [358, 679] width 8 height 8
click at [355, 539] on icon at bounding box center [358, 679] width 8 height 8
click at [363, 539] on div "Undo" at bounding box center [372, 678] width 58 height 23
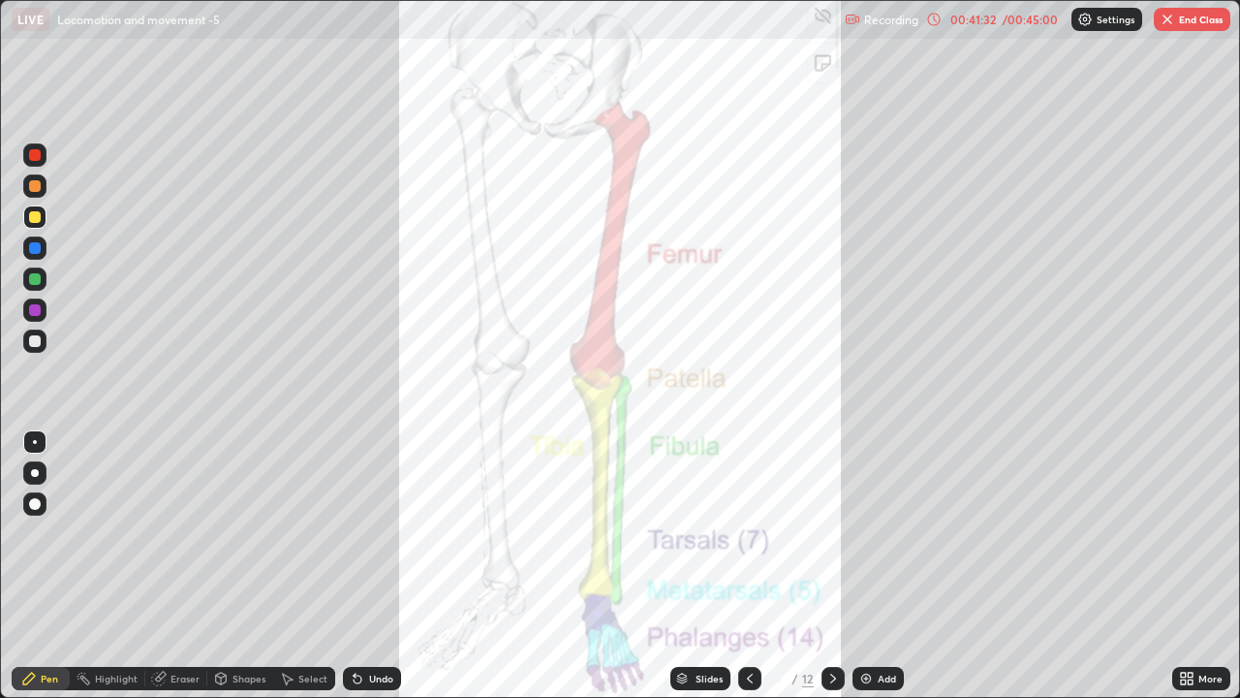
click at [830, 539] on div at bounding box center [833, 678] width 23 height 23
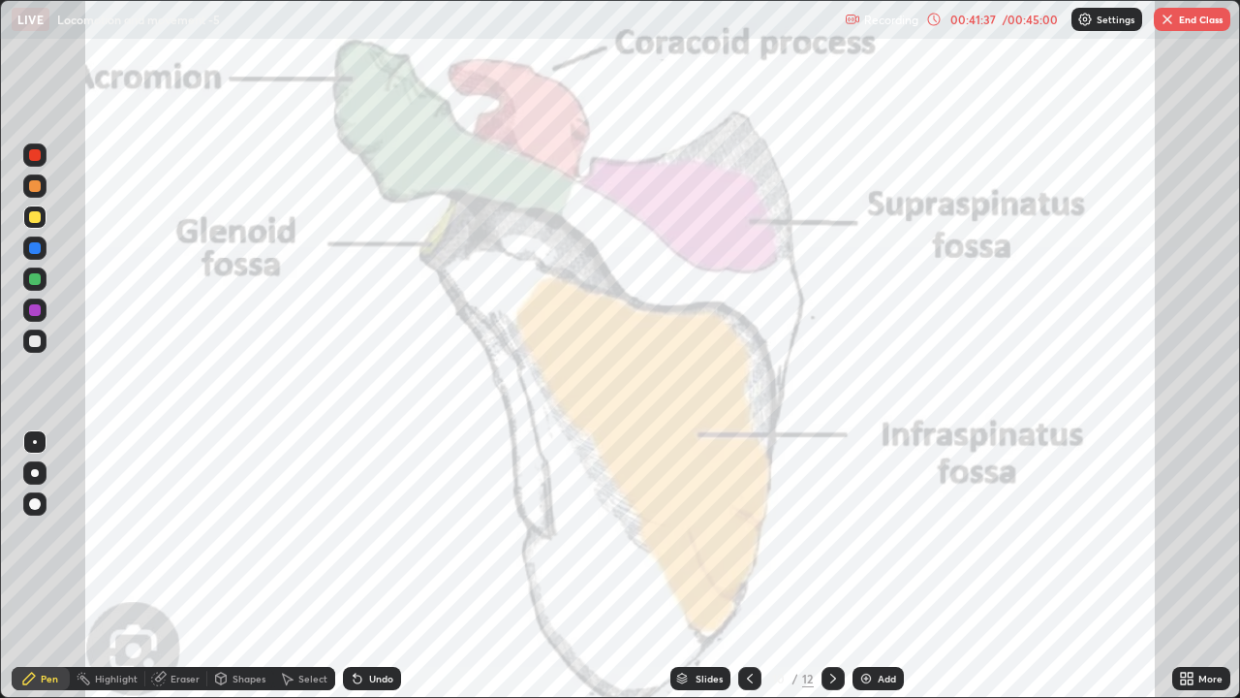
click at [830, 539] on icon at bounding box center [834, 679] width 16 height 16
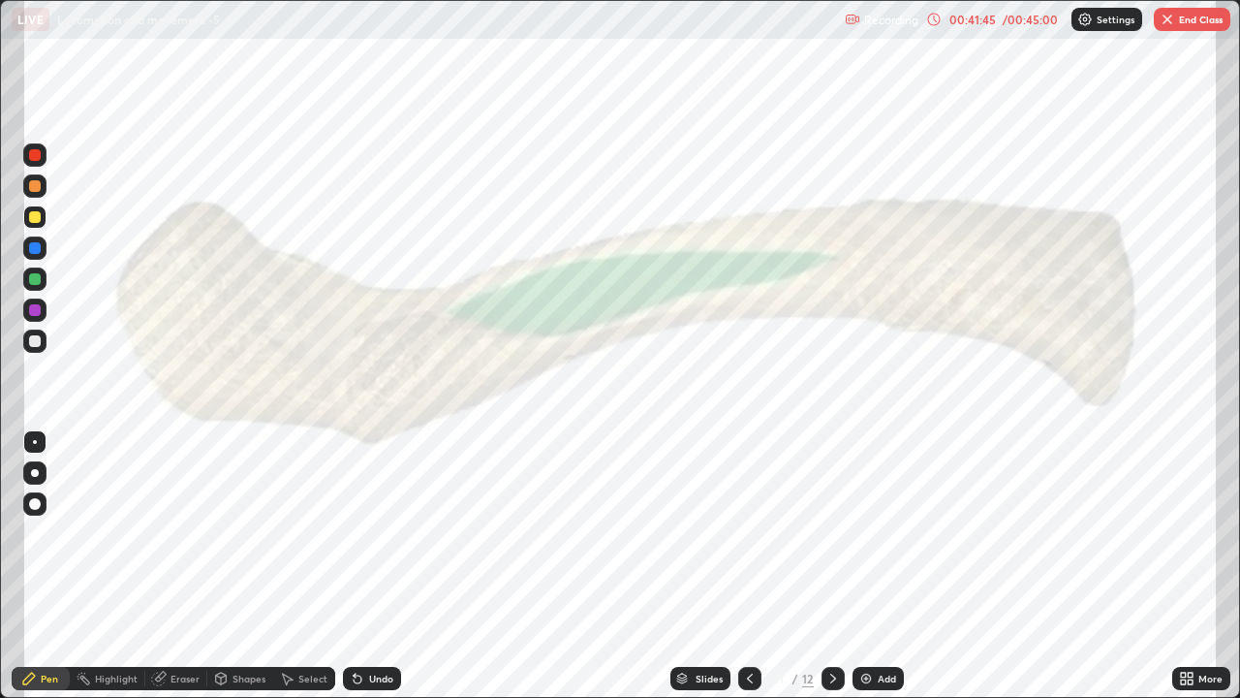
click at [757, 539] on div at bounding box center [749, 678] width 23 height 23
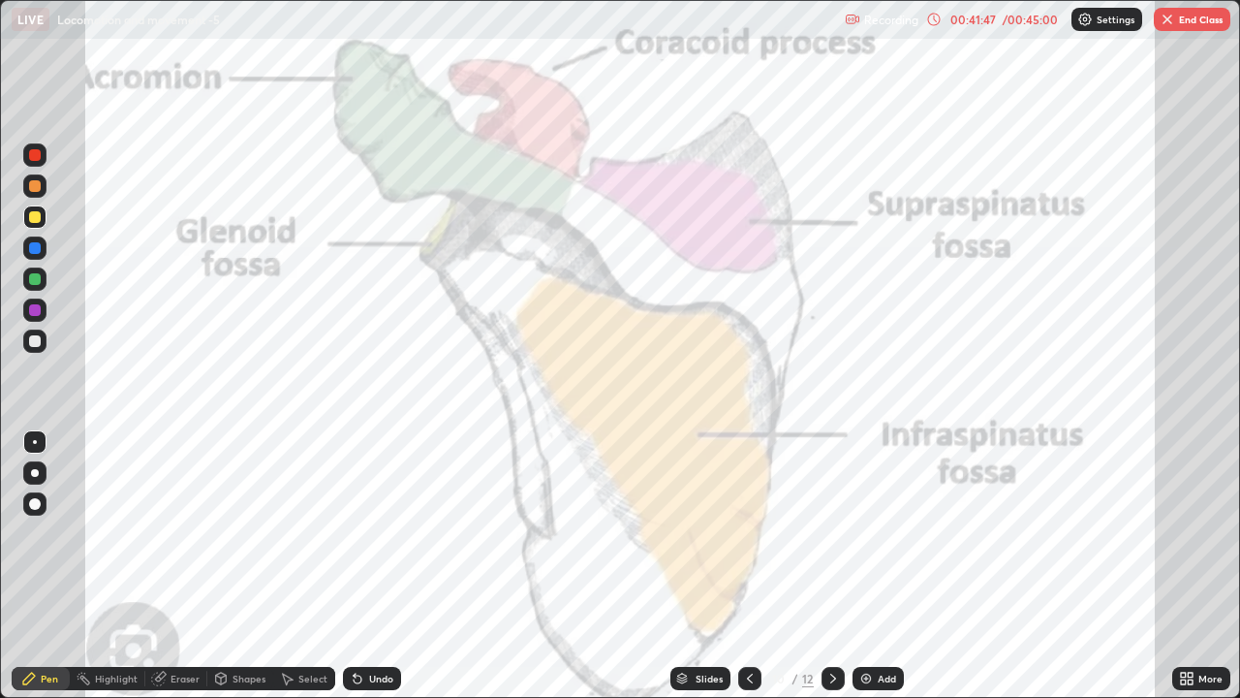
click at [830, 539] on icon at bounding box center [834, 679] width 16 height 16
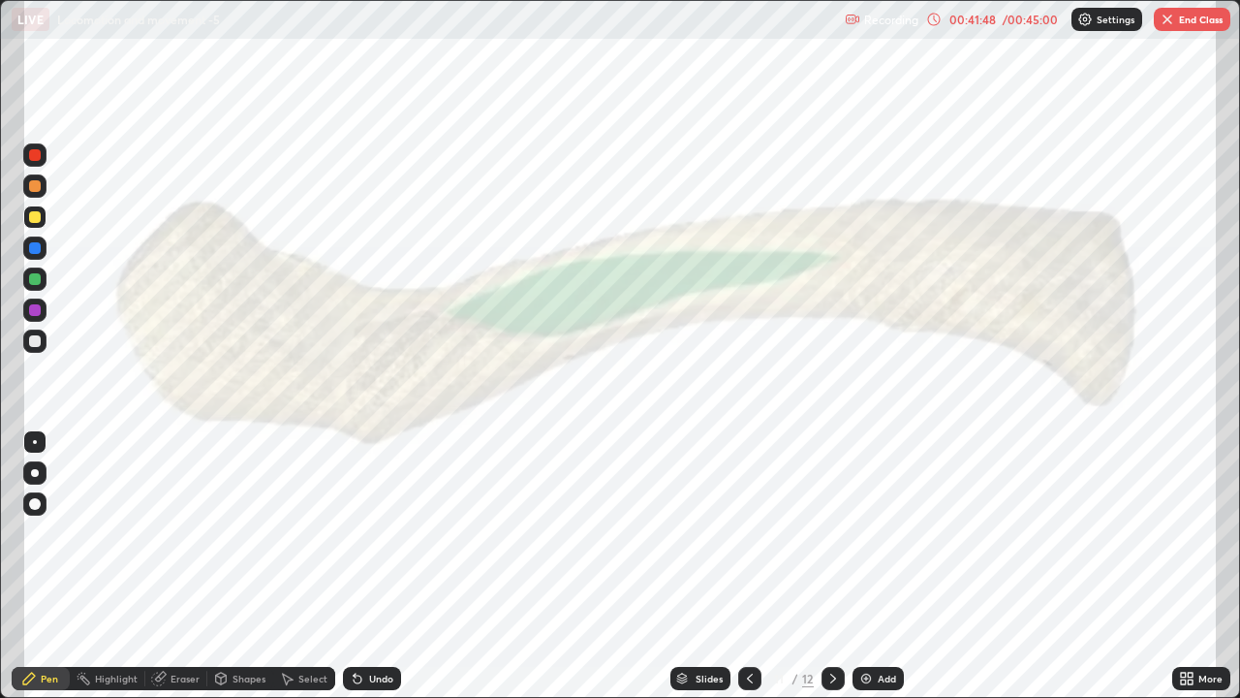
click at [832, 539] on div at bounding box center [833, 678] width 23 height 23
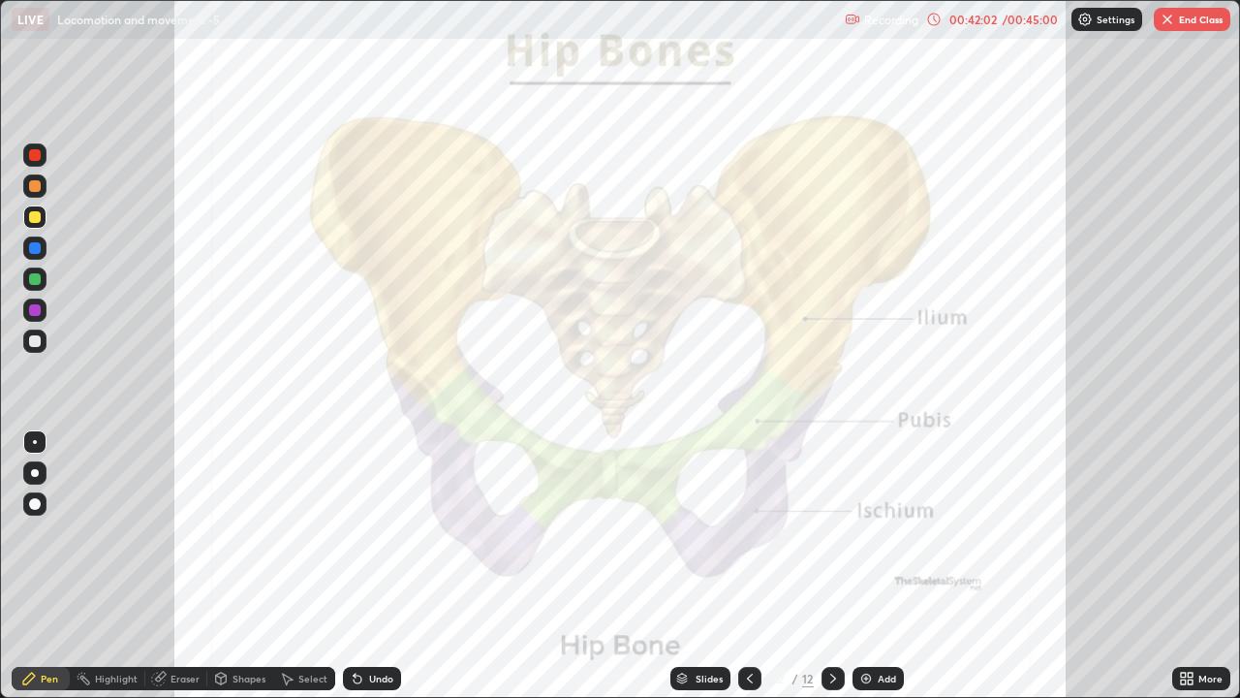
click at [1189, 13] on button "End Class" at bounding box center [1192, 19] width 77 height 23
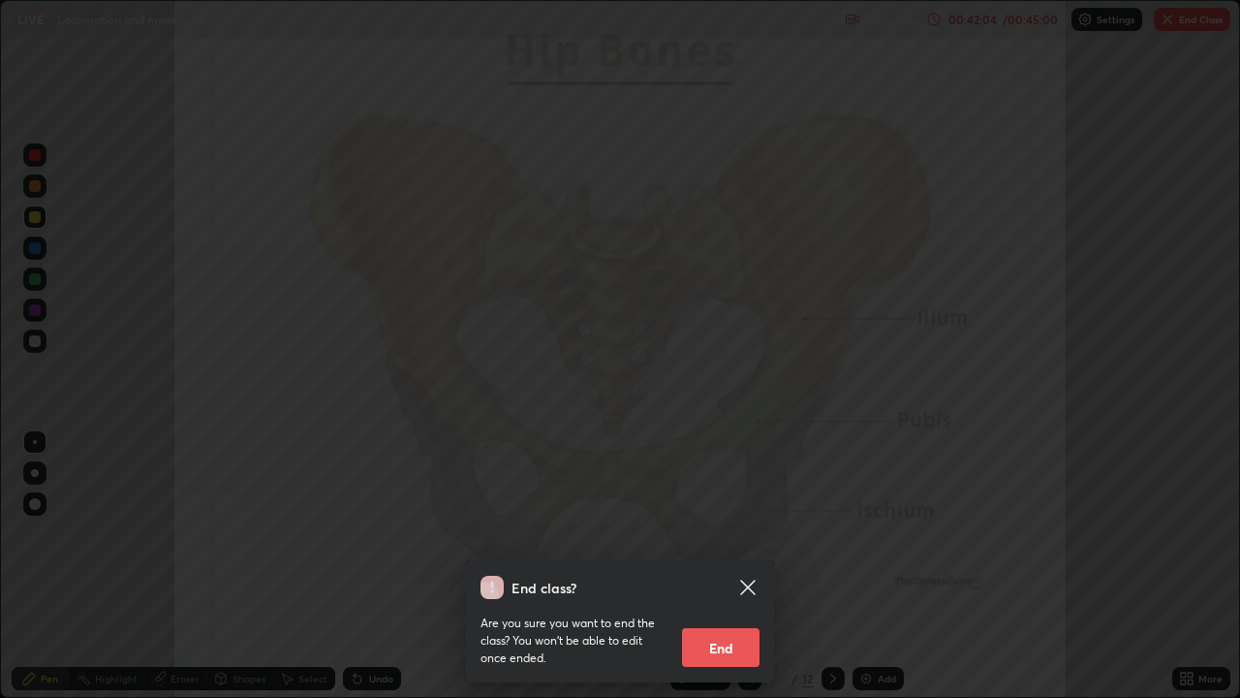
click at [740, 539] on button "End" at bounding box center [721, 647] width 78 height 39
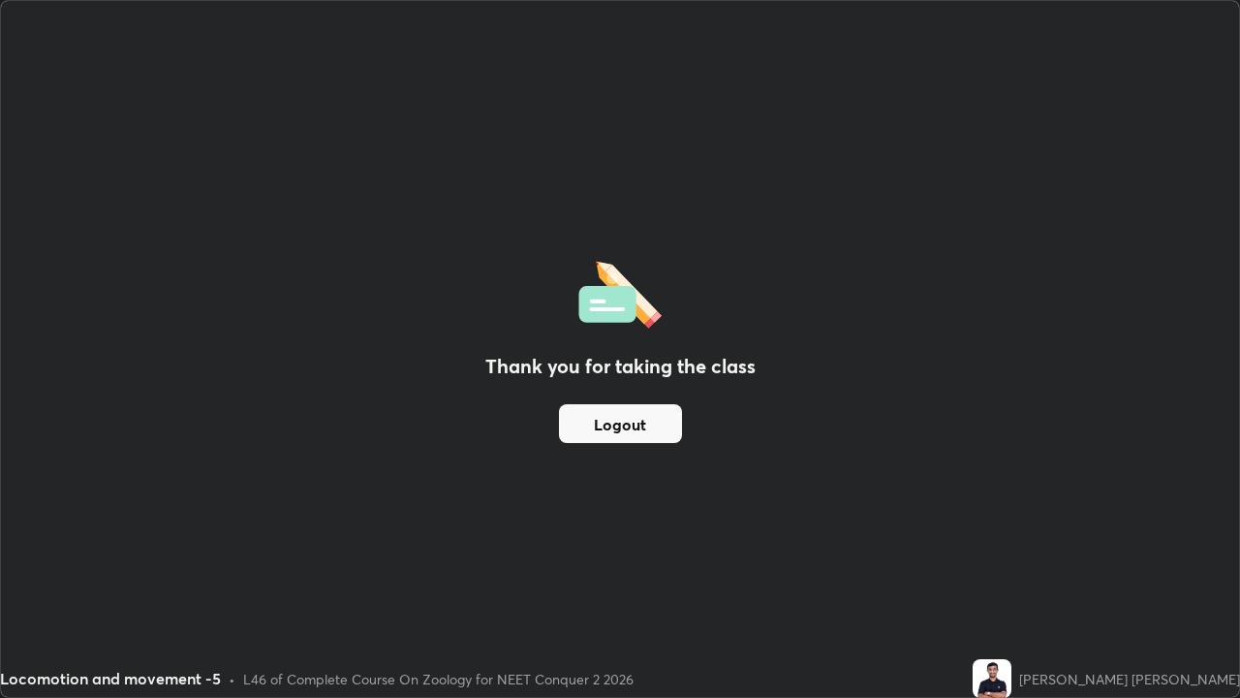
click at [605, 435] on button "Logout" at bounding box center [620, 423] width 123 height 39
click at [610, 432] on button "Logout" at bounding box center [620, 423] width 123 height 39
